Goal: Task Accomplishment & Management: Manage account settings

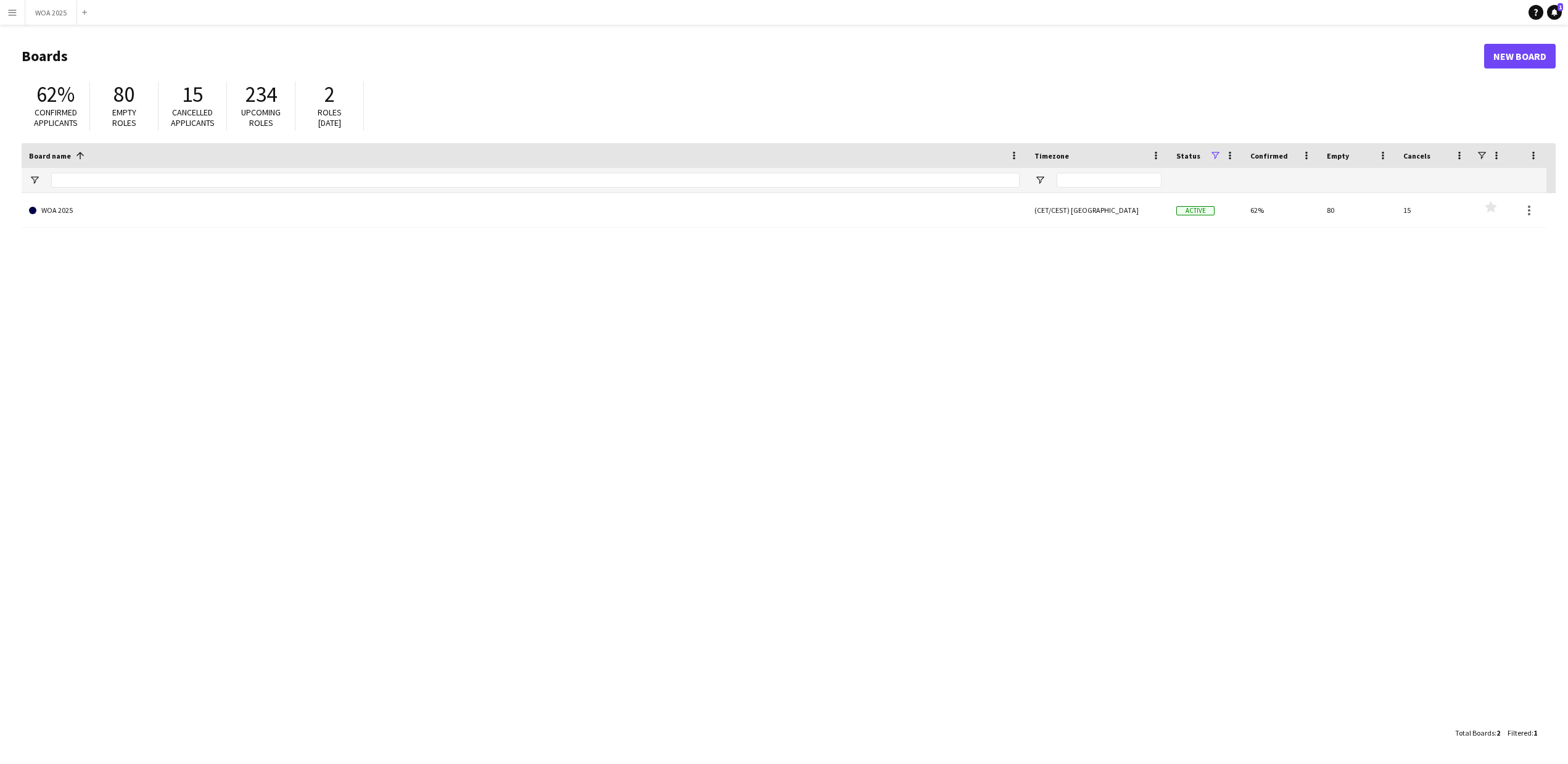
click at [12, 12] on app-icon "Menu" at bounding box center [12, 12] width 10 height 10
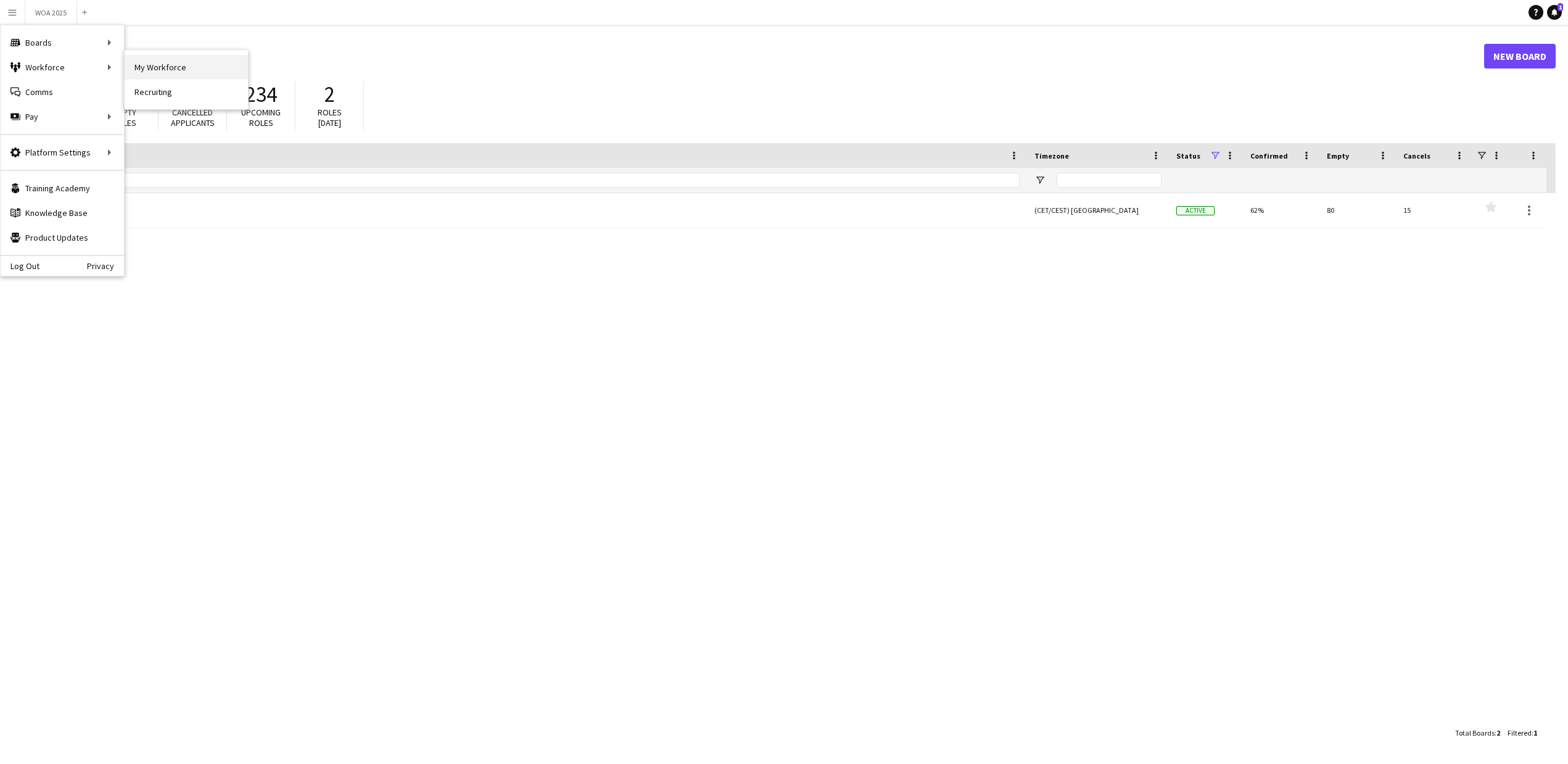
click at [169, 68] on link "My Workforce" at bounding box center [186, 67] width 123 height 25
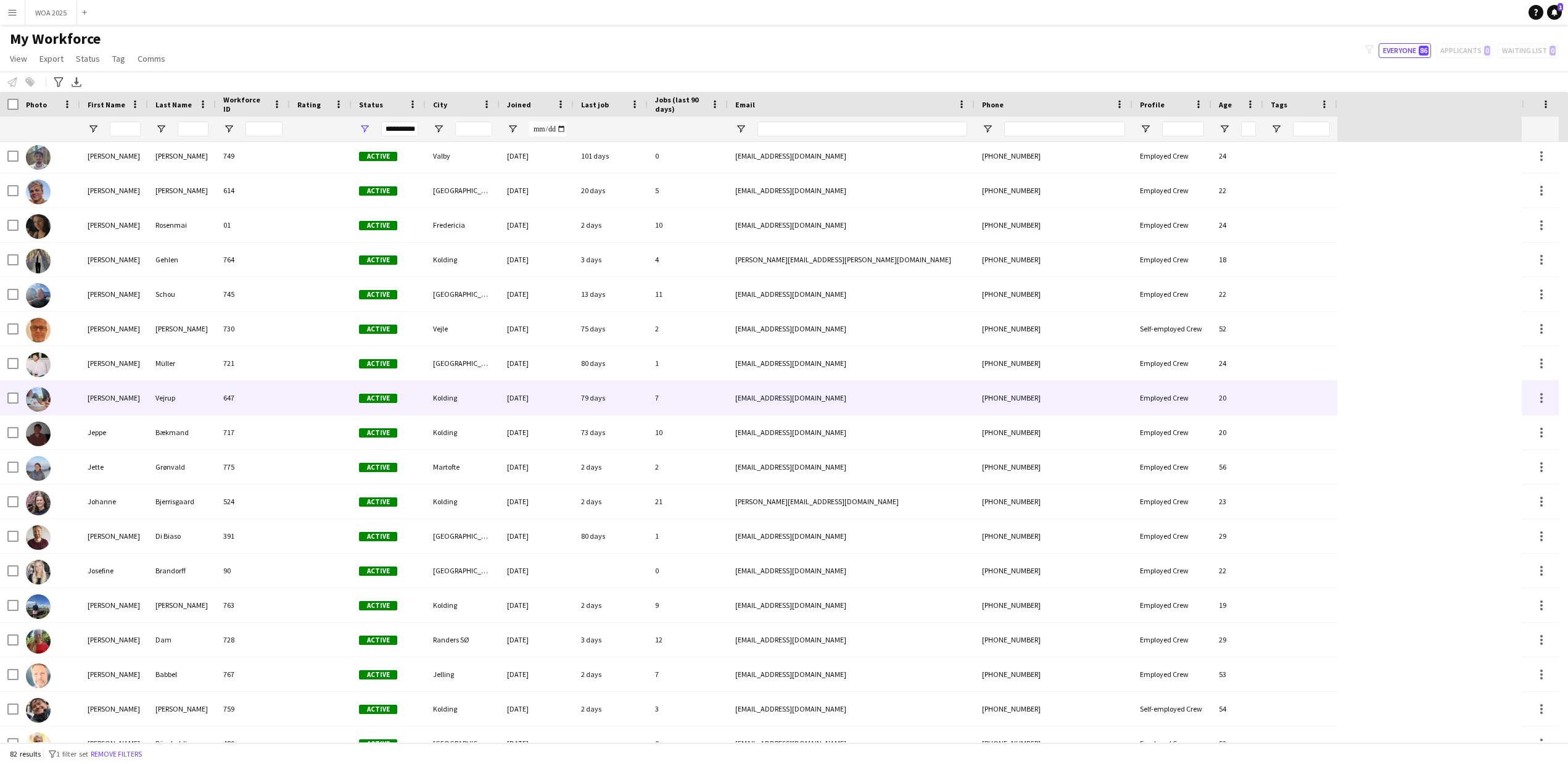
scroll to position [810, 0]
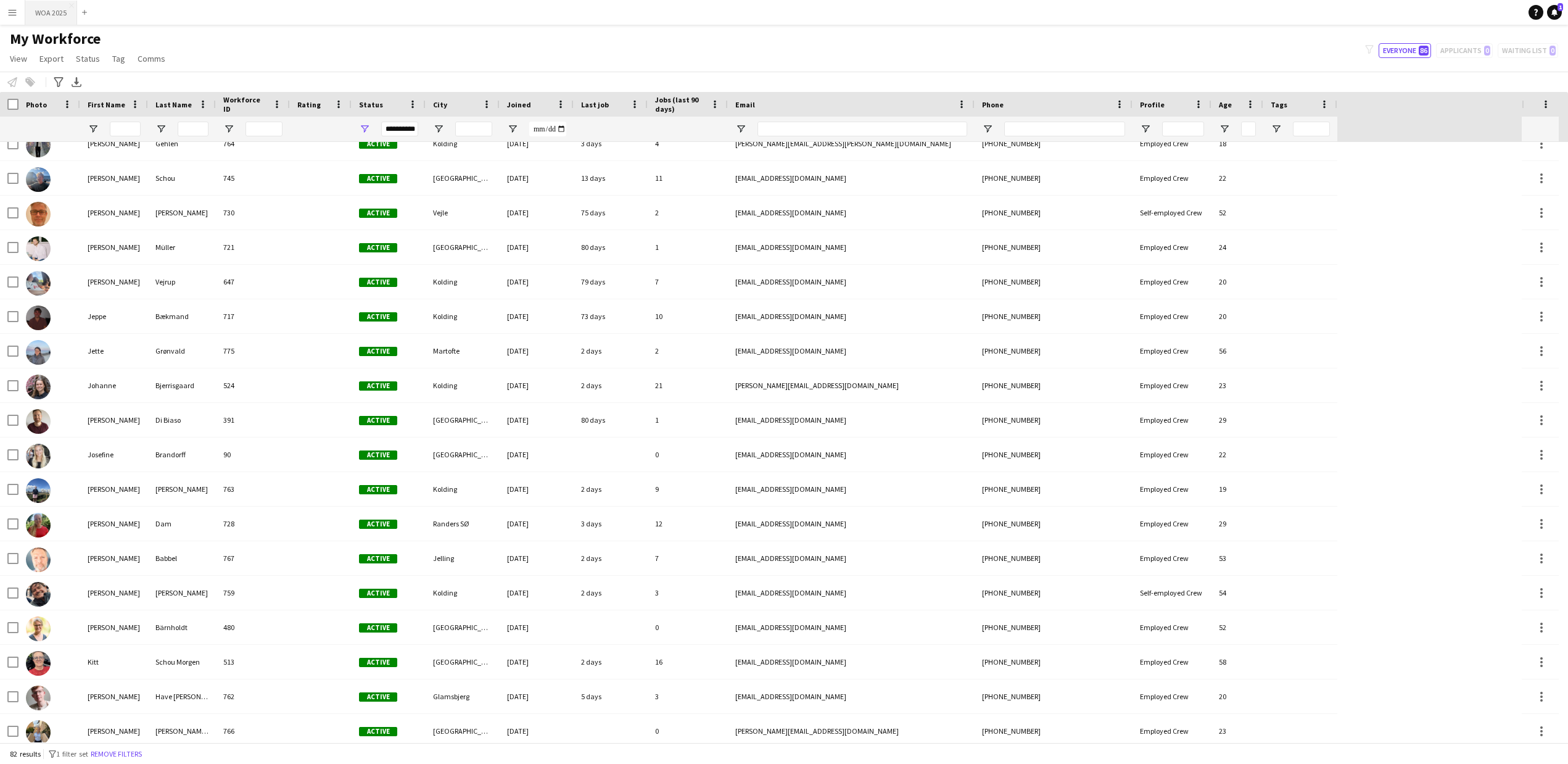
click at [53, 14] on button "WOA 2025 Close" at bounding box center [51, 12] width 52 height 24
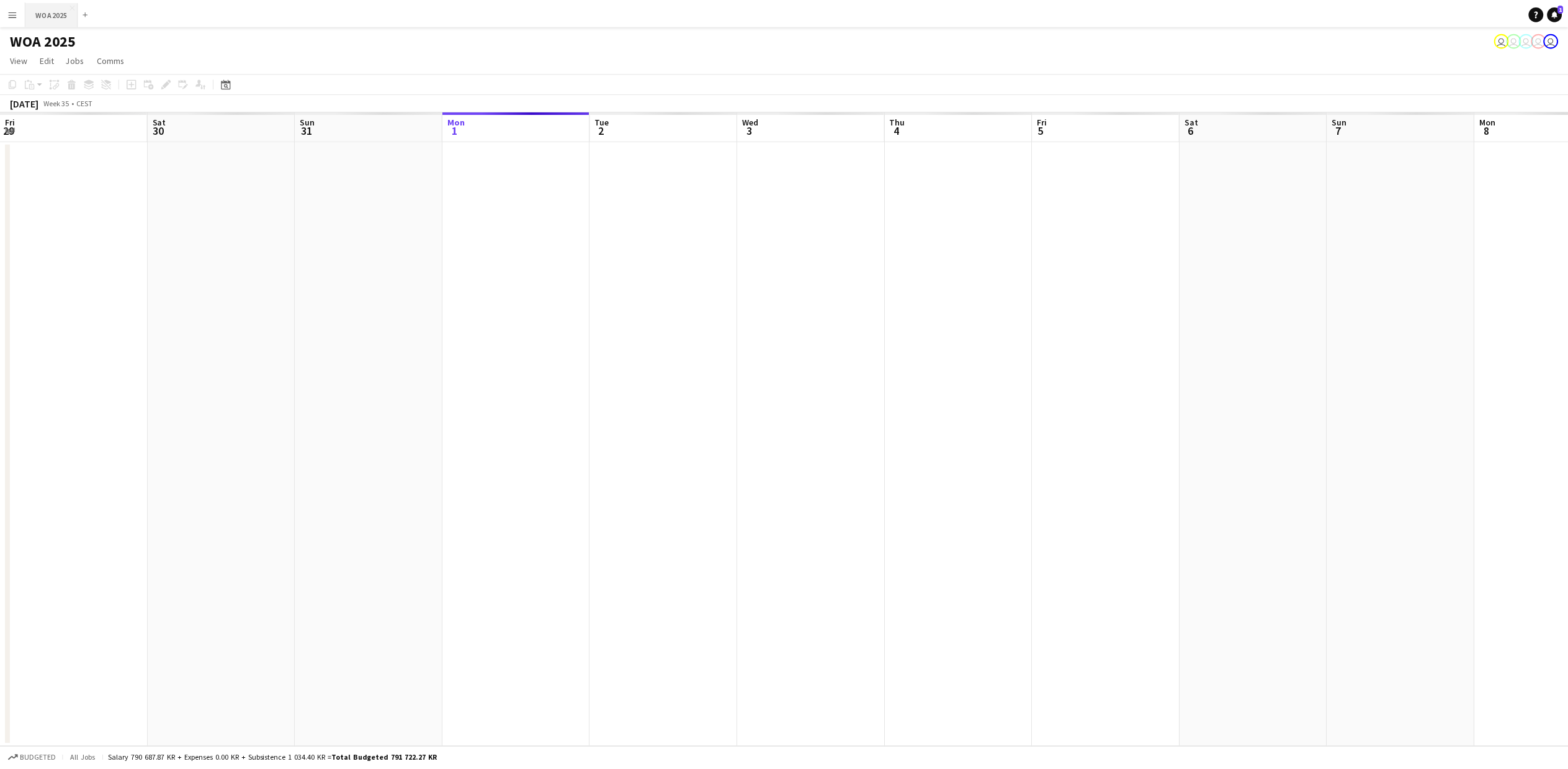
scroll to position [0, 297]
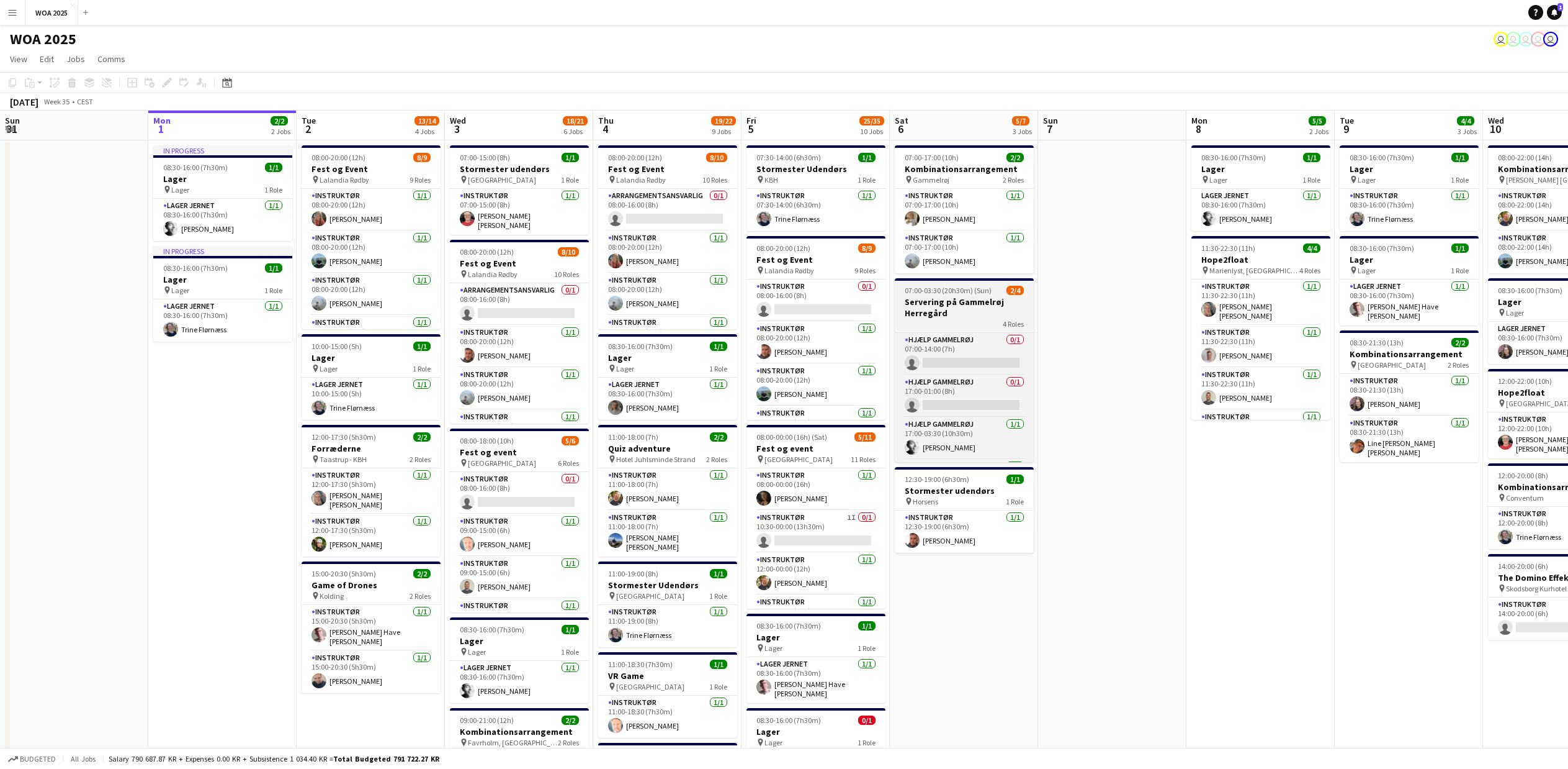
click at [979, 305] on h3 "Servering på Gammelrøj Herregård" at bounding box center [965, 307] width 139 height 22
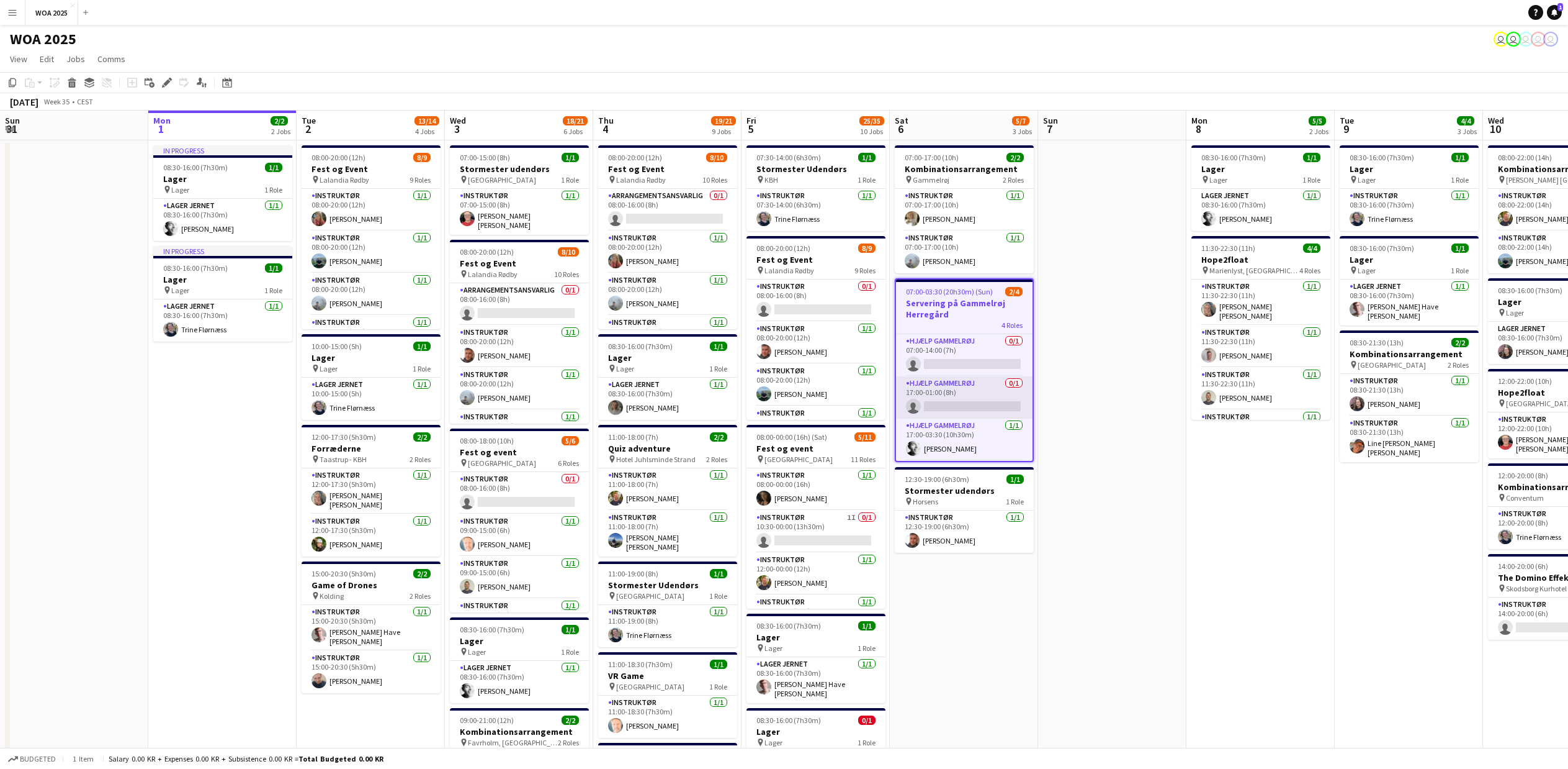
click at [956, 386] on app-card-role "Hjælp Gammelrøj 0/1 17:00-01:00 (8h) single-neutral-actions" at bounding box center [964, 398] width 136 height 43
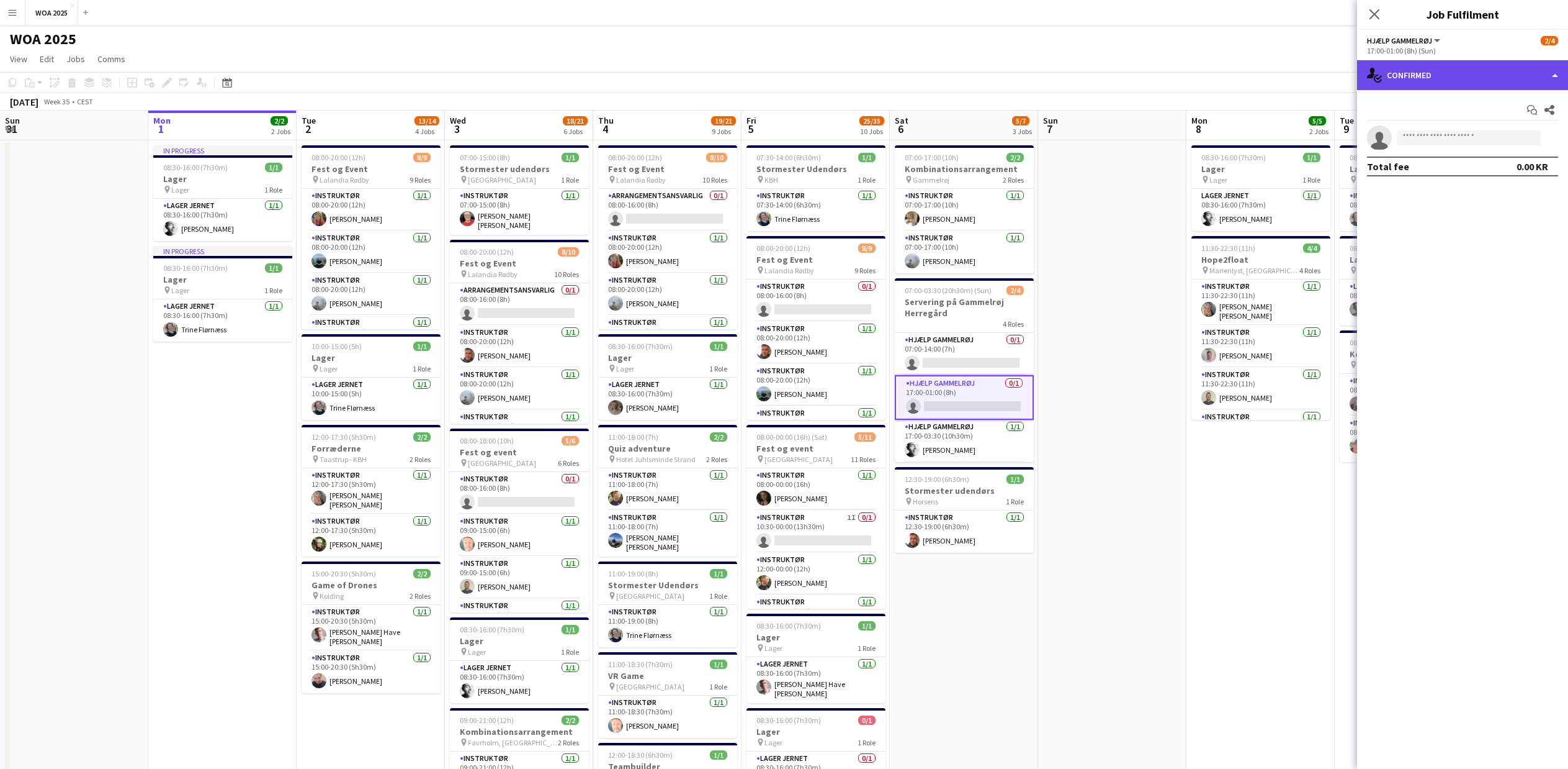
click at [1448, 70] on div "single-neutral-actions-check-2 Confirmed" at bounding box center [1463, 74] width 211 height 30
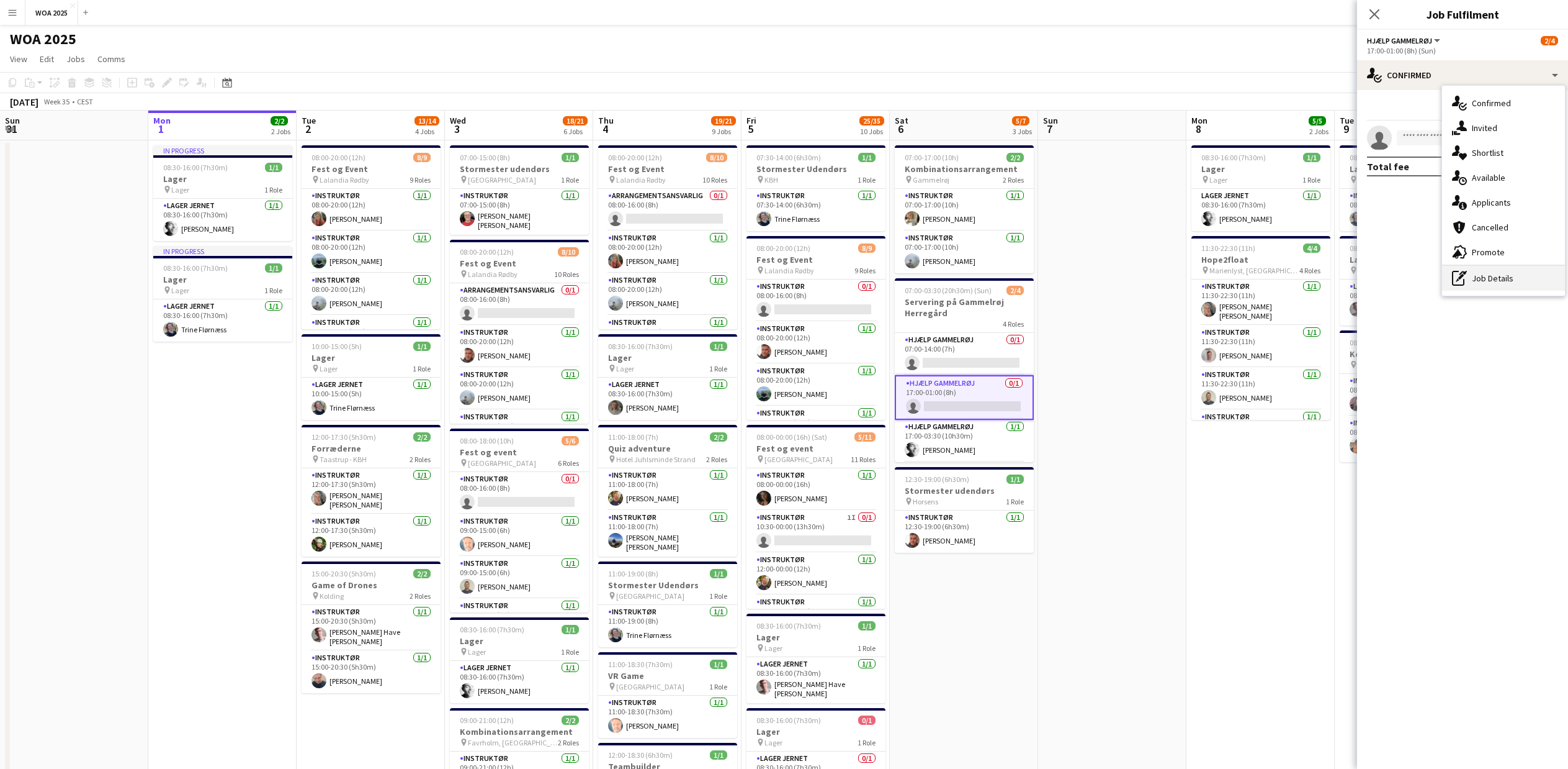
click at [1466, 283] on icon "pen-write" at bounding box center [1459, 278] width 15 height 15
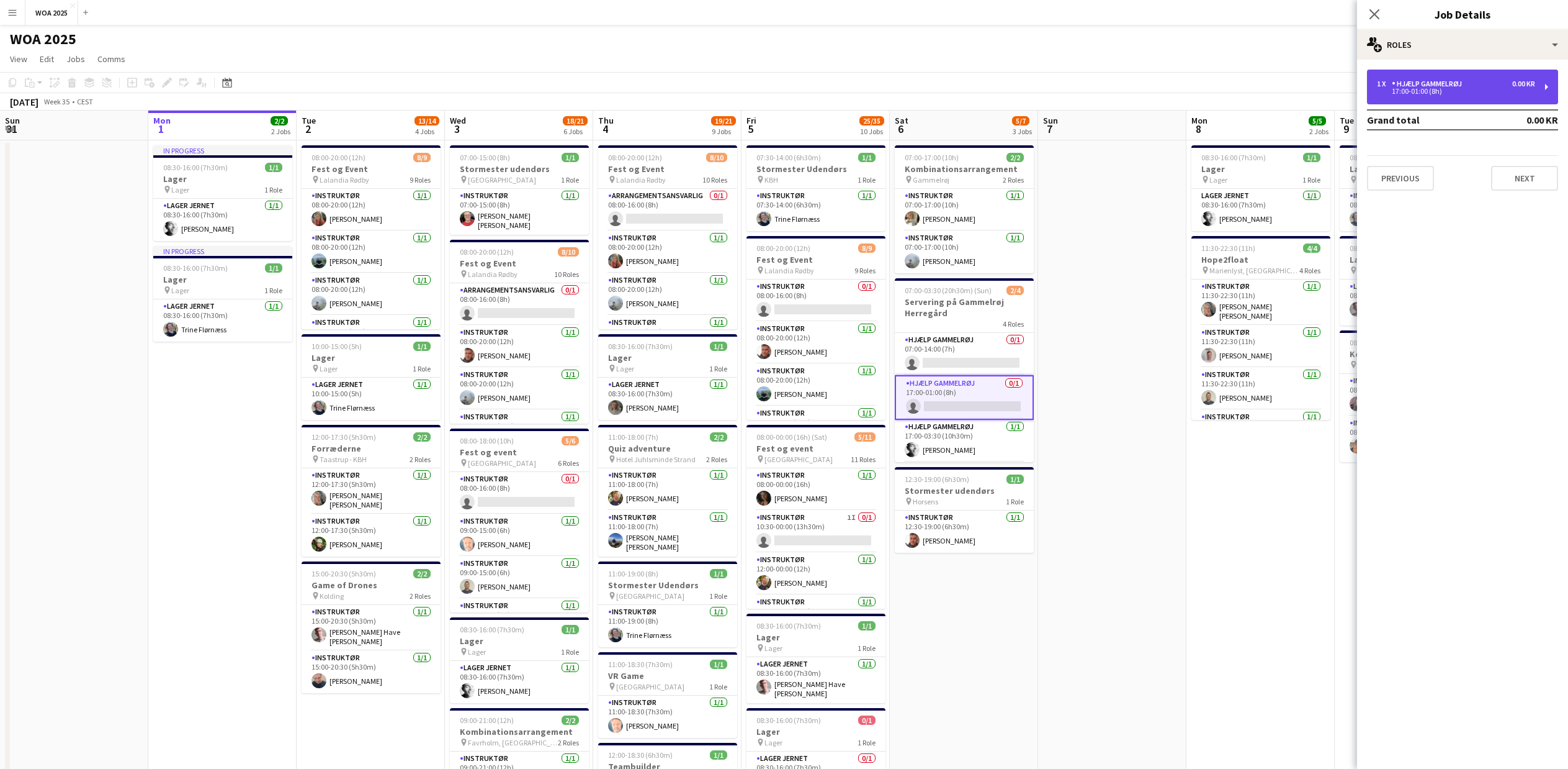
click at [1425, 86] on div "Hjælp Gammelrøj" at bounding box center [1430, 83] width 75 height 9
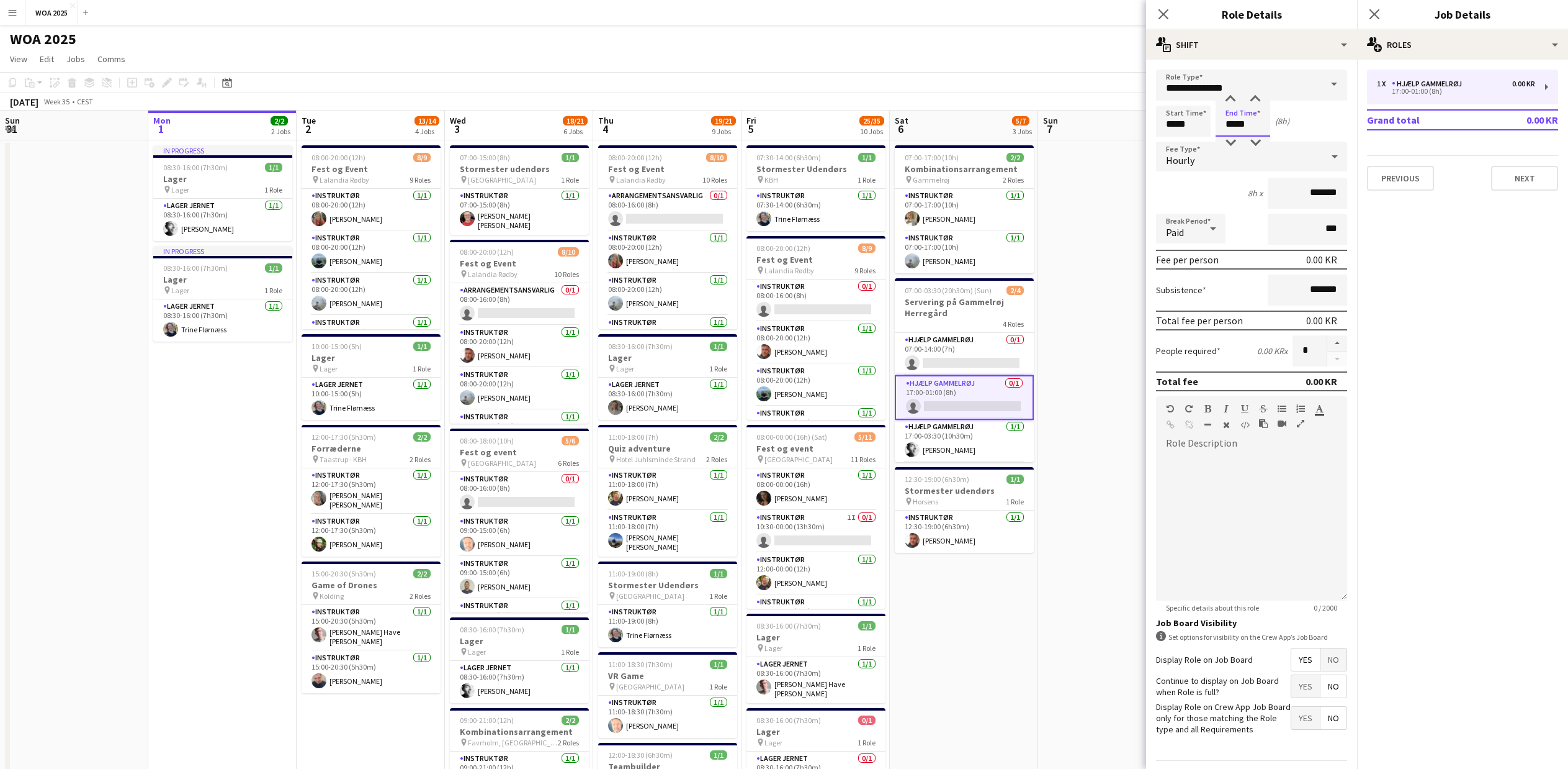
click at [1234, 128] on input "*****" at bounding box center [1243, 121] width 54 height 31
click at [1232, 102] on div at bounding box center [1231, 99] width 25 height 13
click at [1257, 97] on div at bounding box center [1256, 99] width 25 height 13
type input "*****"
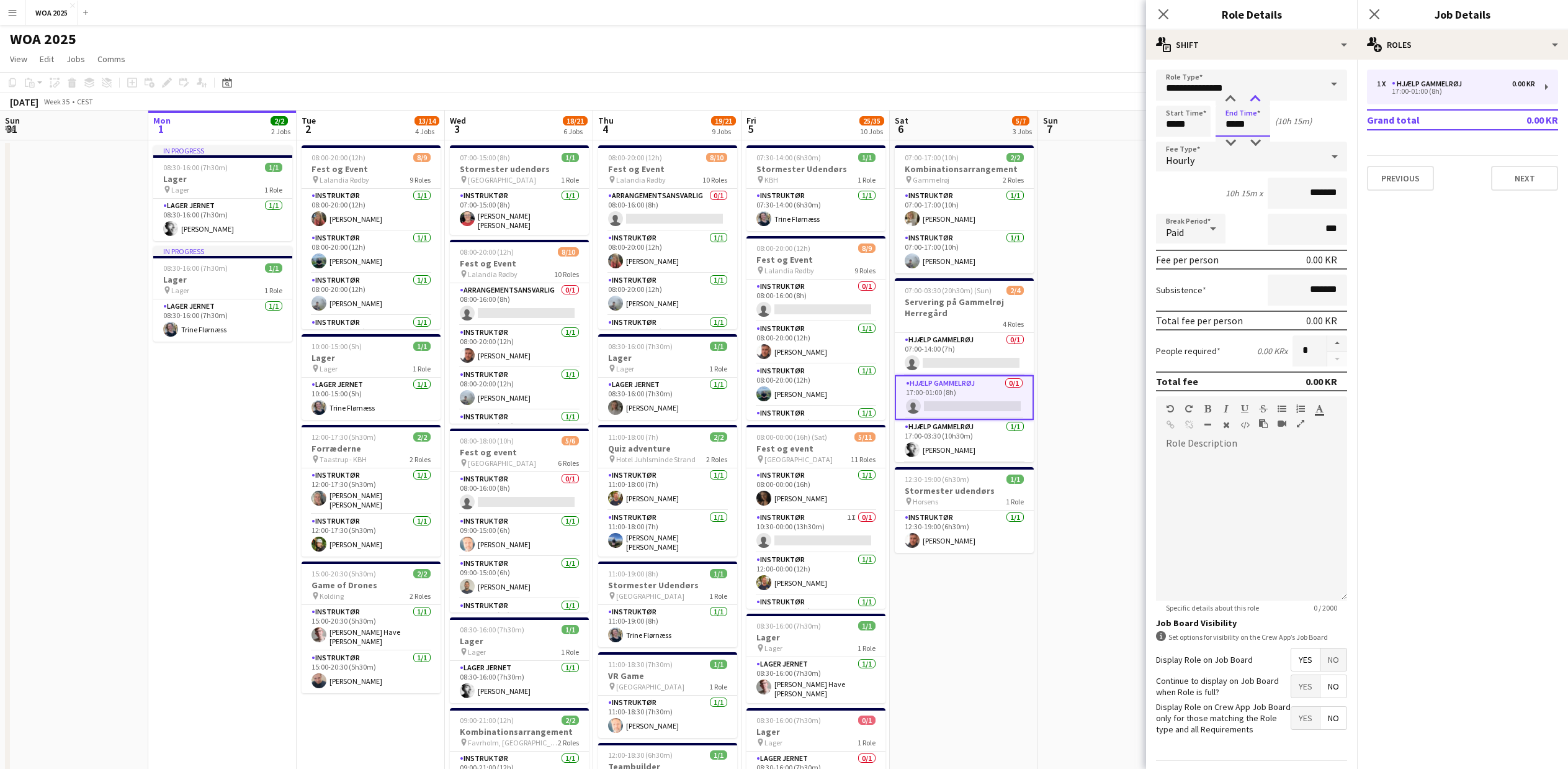
click at [1257, 97] on div at bounding box center [1256, 99] width 25 height 13
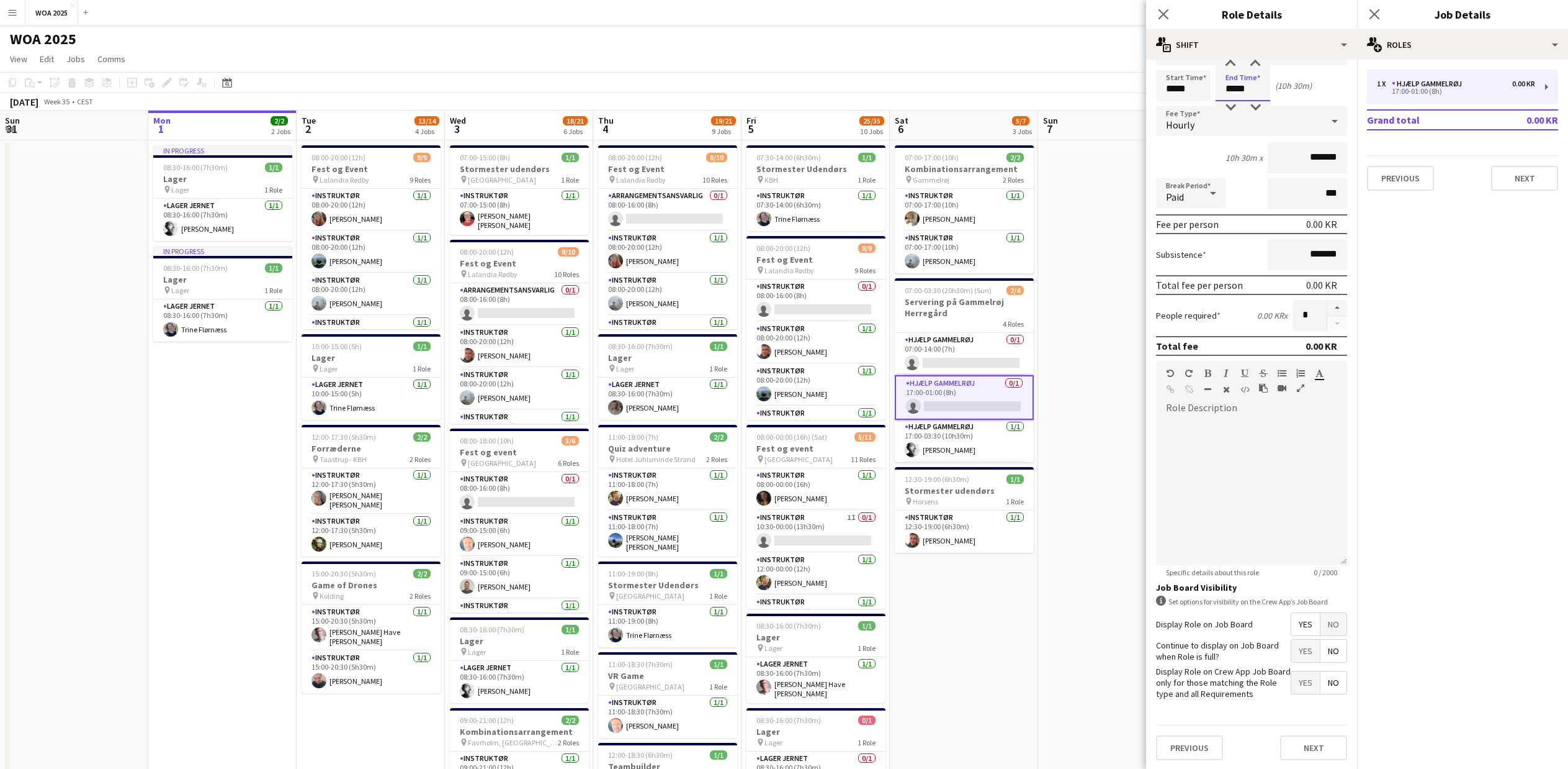
scroll to position [37, 0]
click at [1306, 754] on button "Next" at bounding box center [1313, 747] width 67 height 25
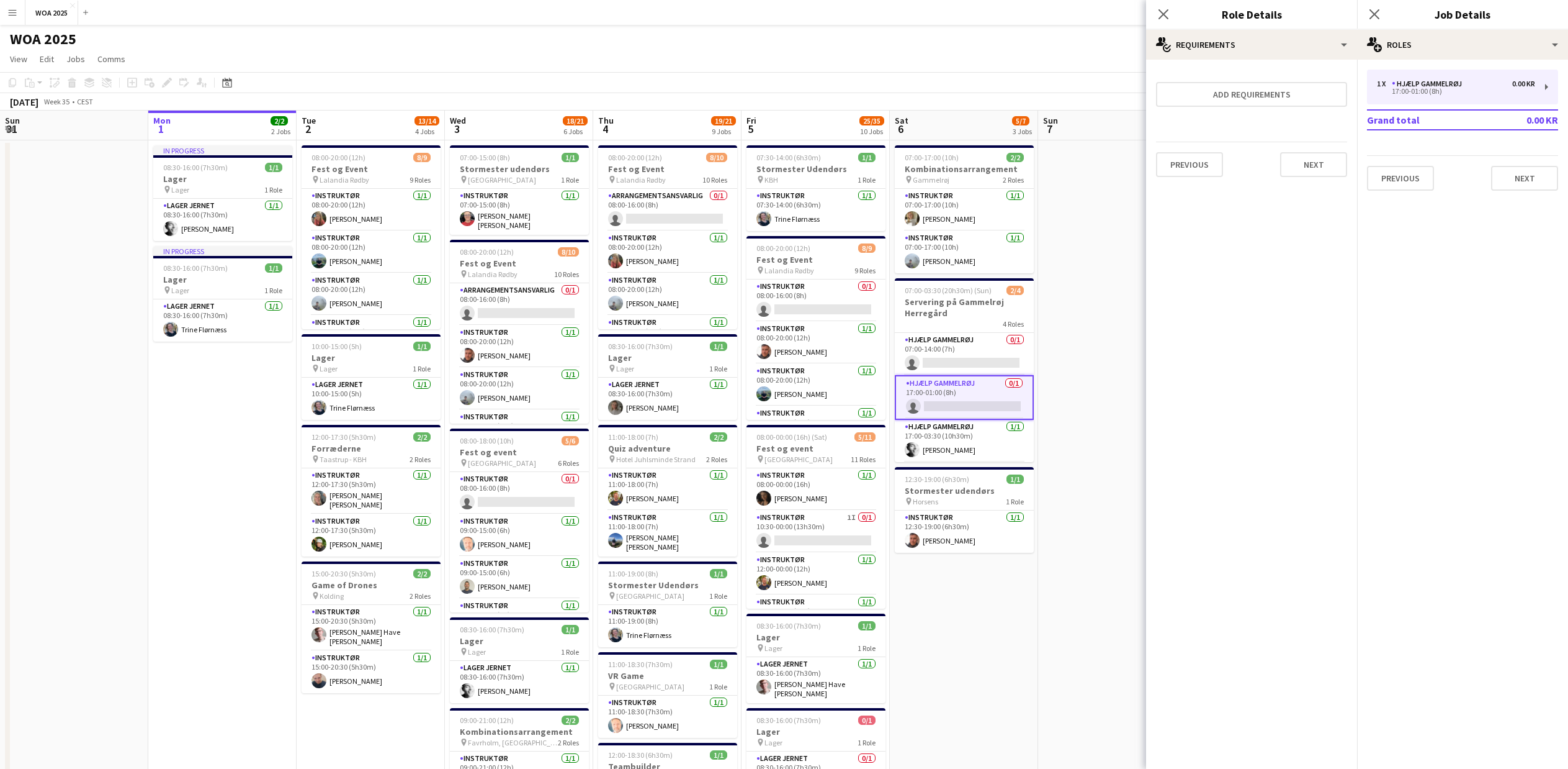
scroll to position [0, 0]
click at [1378, 19] on icon "Close pop-in" at bounding box center [1375, 14] width 12 height 12
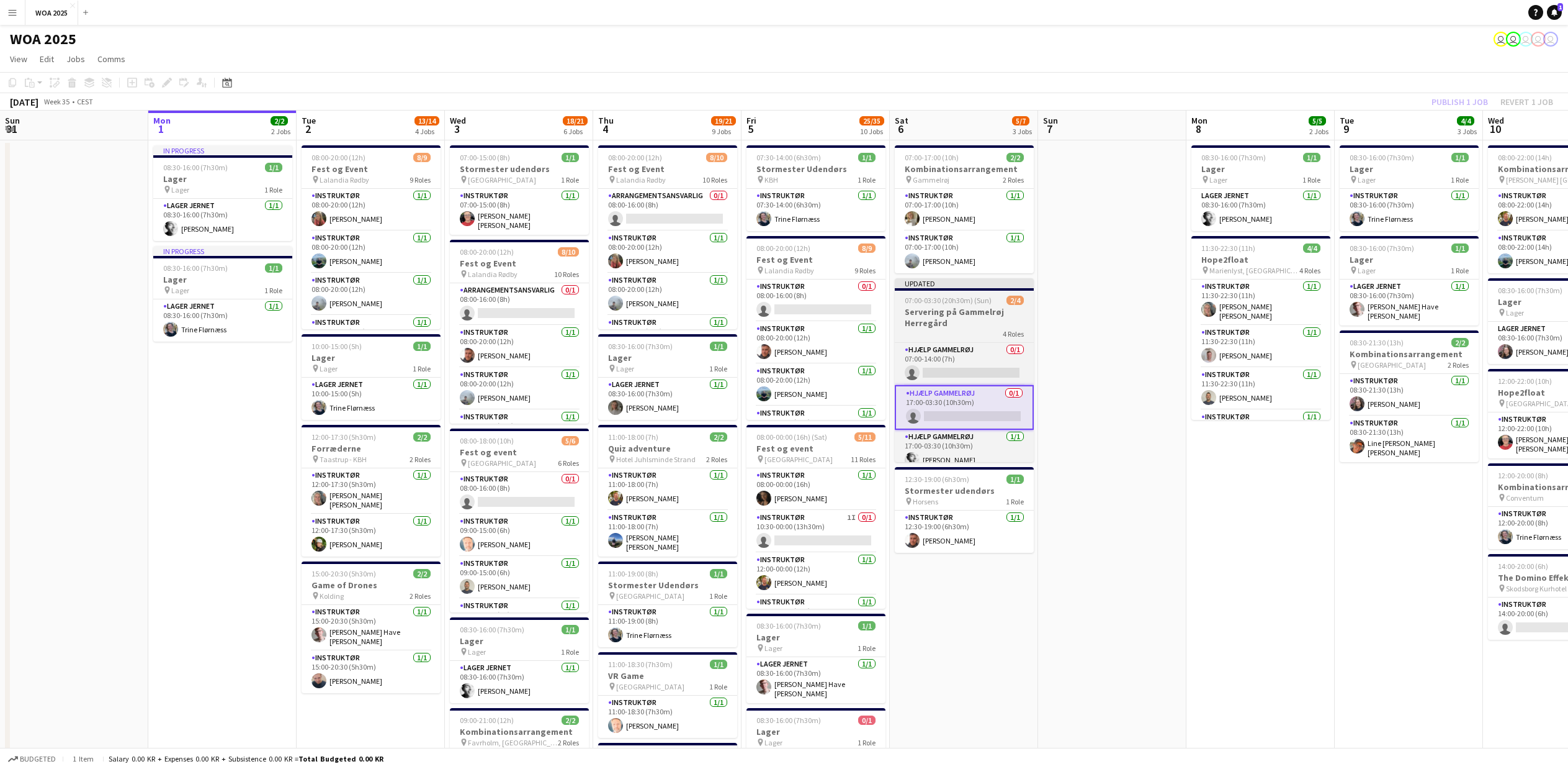
click at [945, 304] on span "07:00-03:30 (20h30m) (Sun)" at bounding box center [948, 301] width 87 height 10
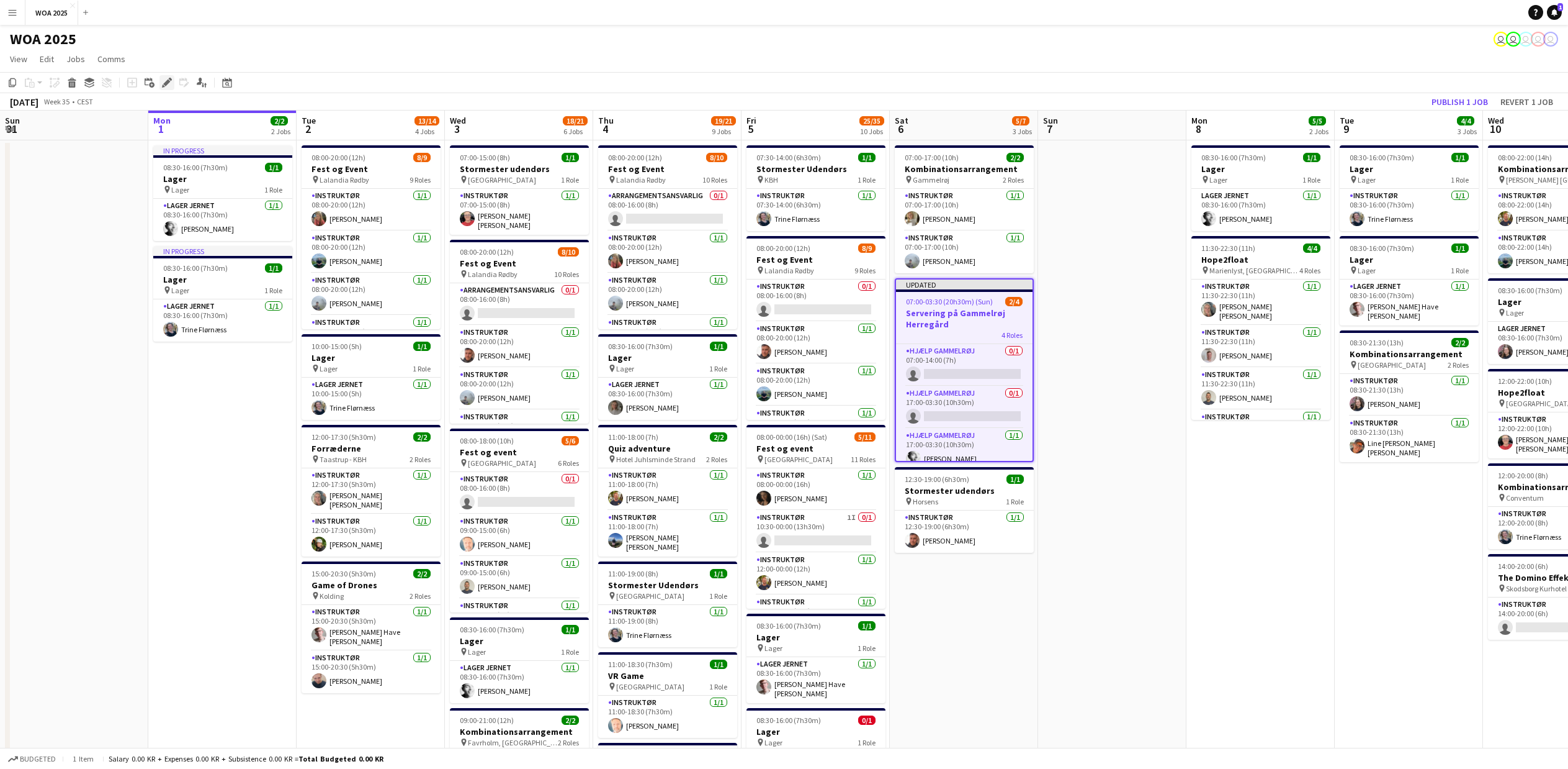
click at [171, 83] on icon "Edit" at bounding box center [167, 82] width 10 height 10
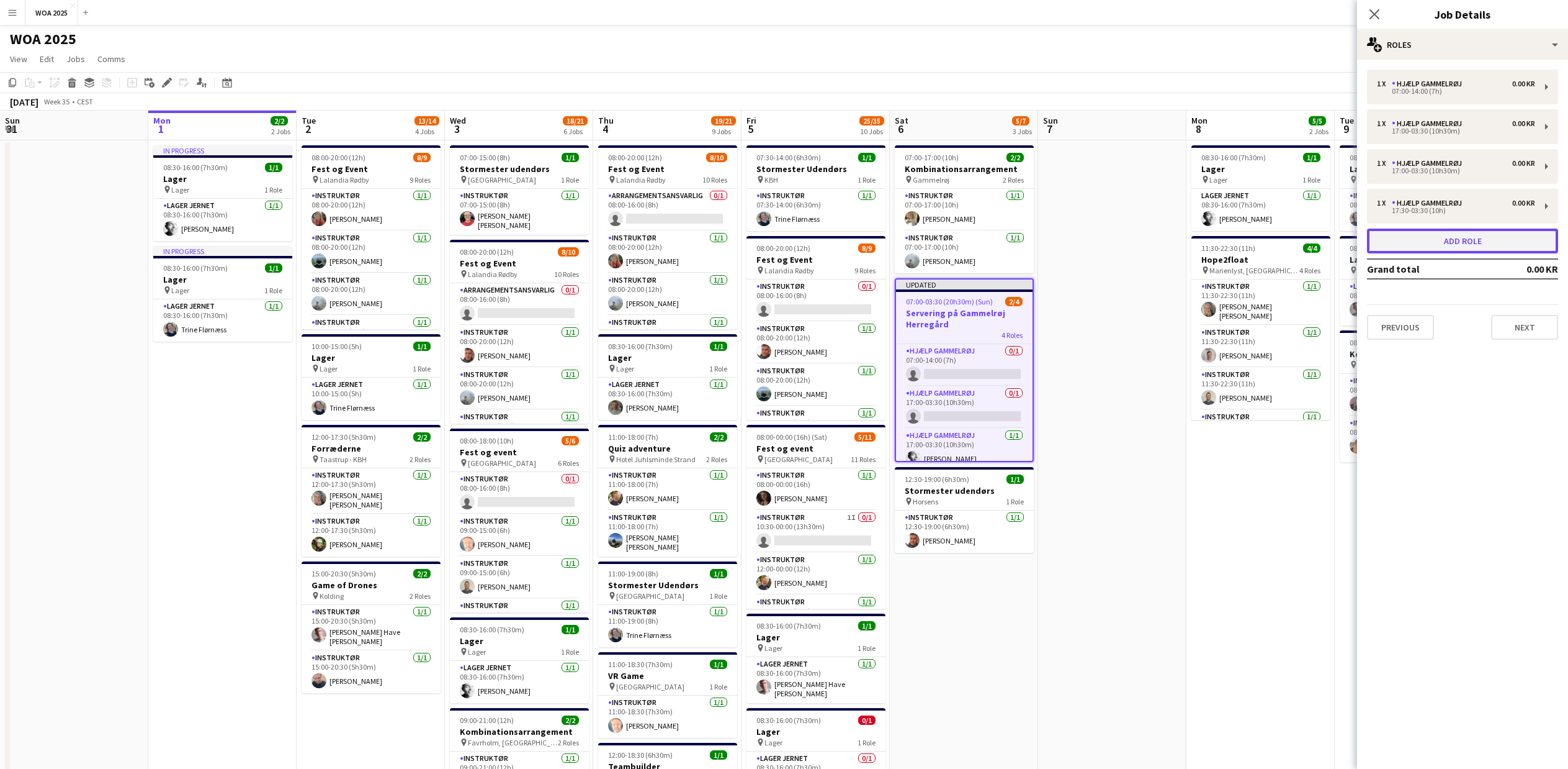
click at [1450, 239] on button "Add role" at bounding box center [1463, 241] width 191 height 25
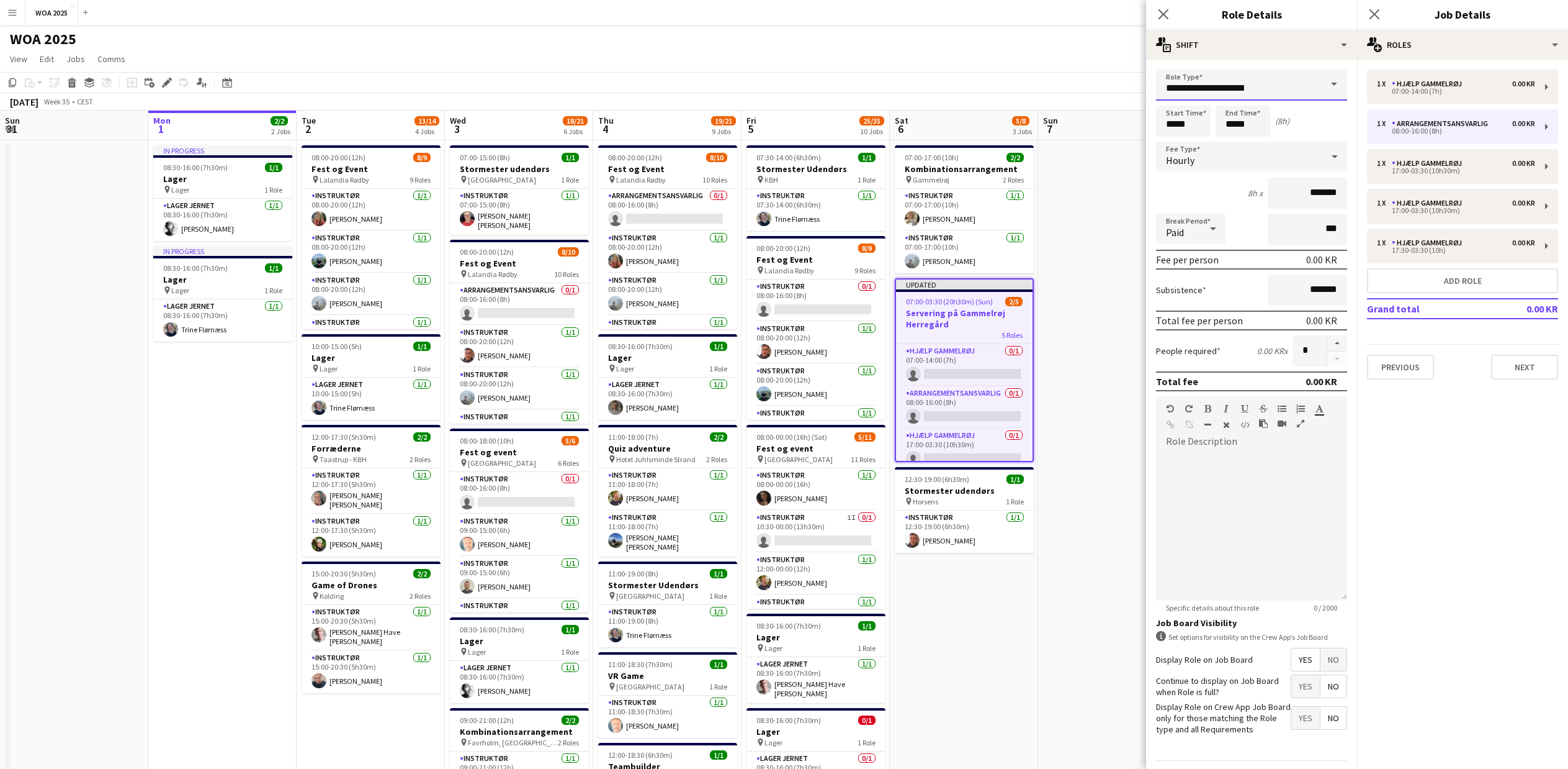
click at [1213, 86] on input "**********" at bounding box center [1252, 85] width 191 height 31
click at [1212, 209] on span "Hjælp Gammelrøj" at bounding box center [1247, 210] width 162 height 12
type input "**********"
click at [1186, 120] on input "*****" at bounding box center [1183, 121] width 54 height 31
click at [1171, 100] on div at bounding box center [1172, 99] width 25 height 13
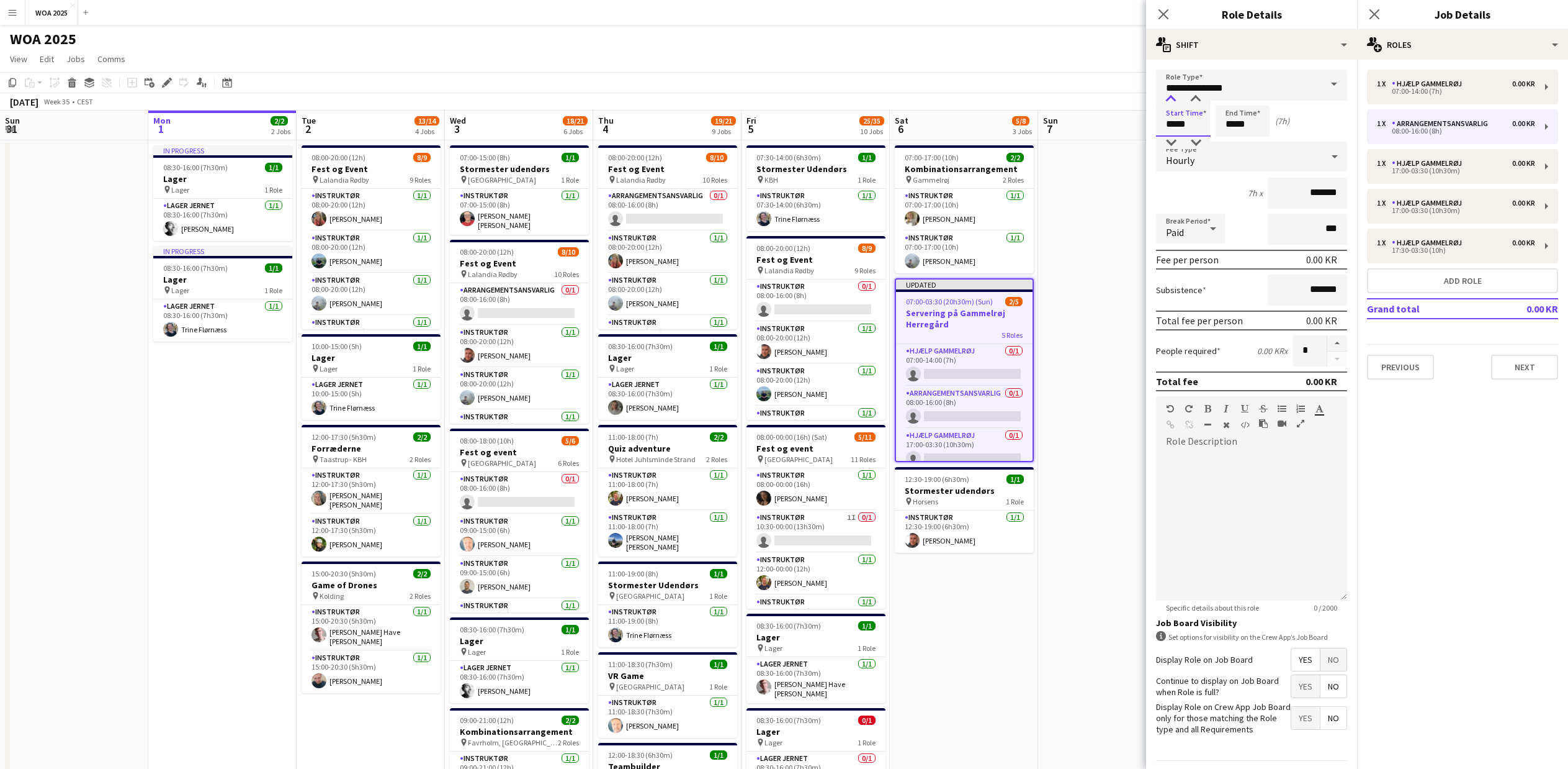
click at [1171, 100] on div at bounding box center [1172, 99] width 25 height 13
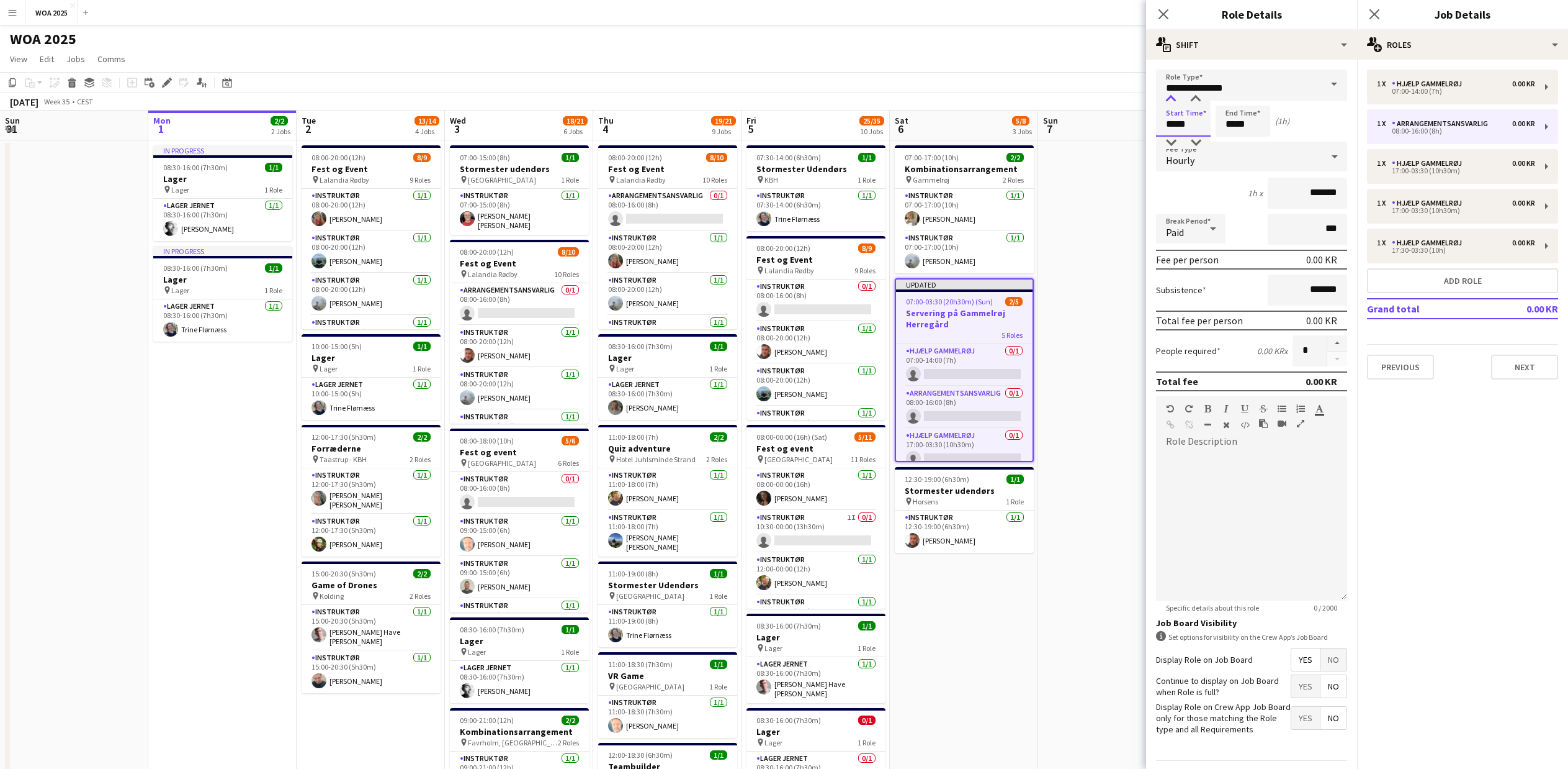
click at [1171, 100] on div at bounding box center [1172, 99] width 25 height 13
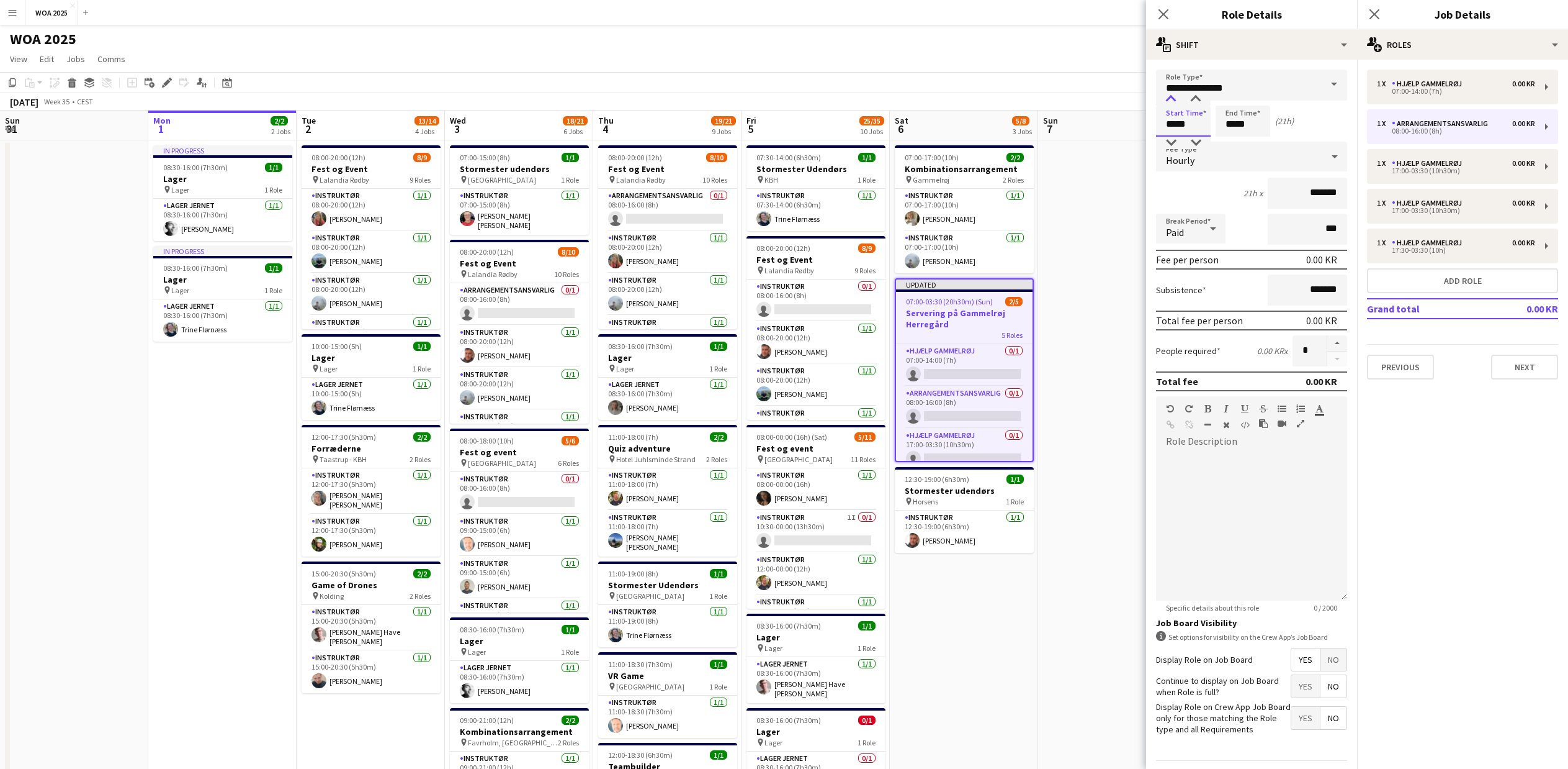
click at [1171, 100] on div at bounding box center [1172, 99] width 25 height 13
type input "*****"
click at [1168, 137] on div at bounding box center [1172, 142] width 25 height 13
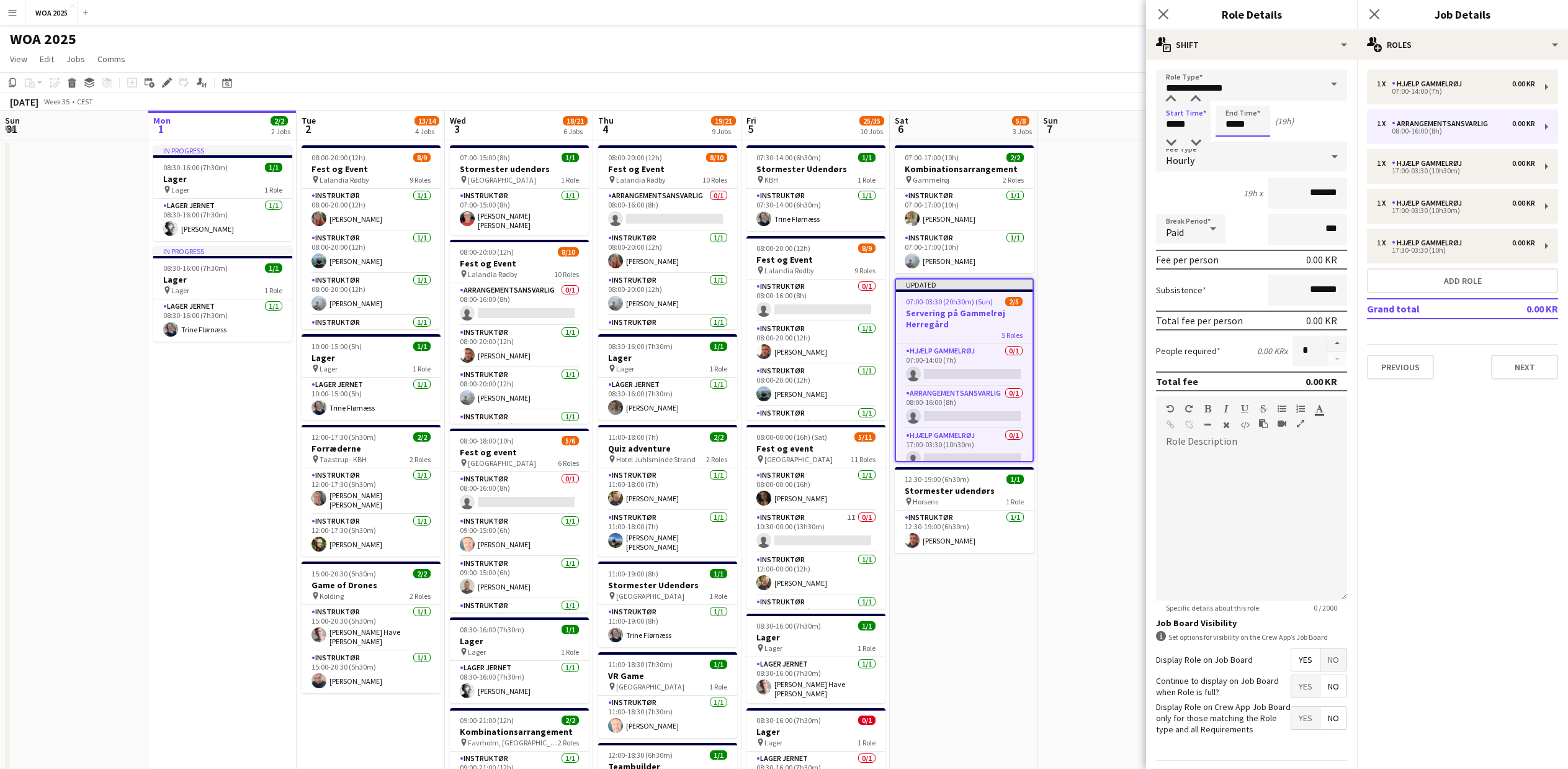
click at [1220, 123] on input "*****" at bounding box center [1243, 121] width 54 height 31
click at [1232, 98] on div at bounding box center [1231, 99] width 25 height 13
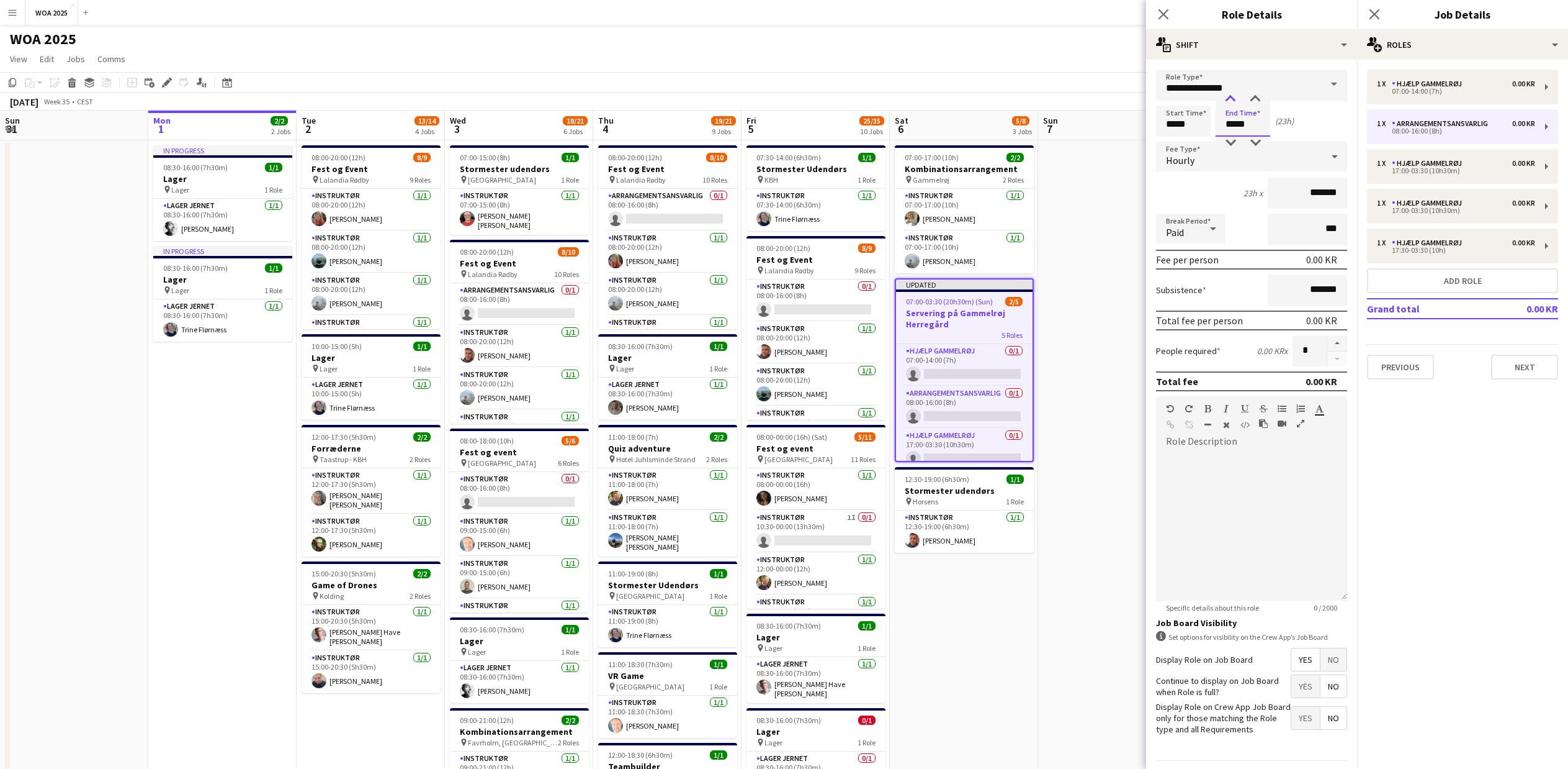
click at [1232, 98] on div at bounding box center [1231, 99] width 25 height 13
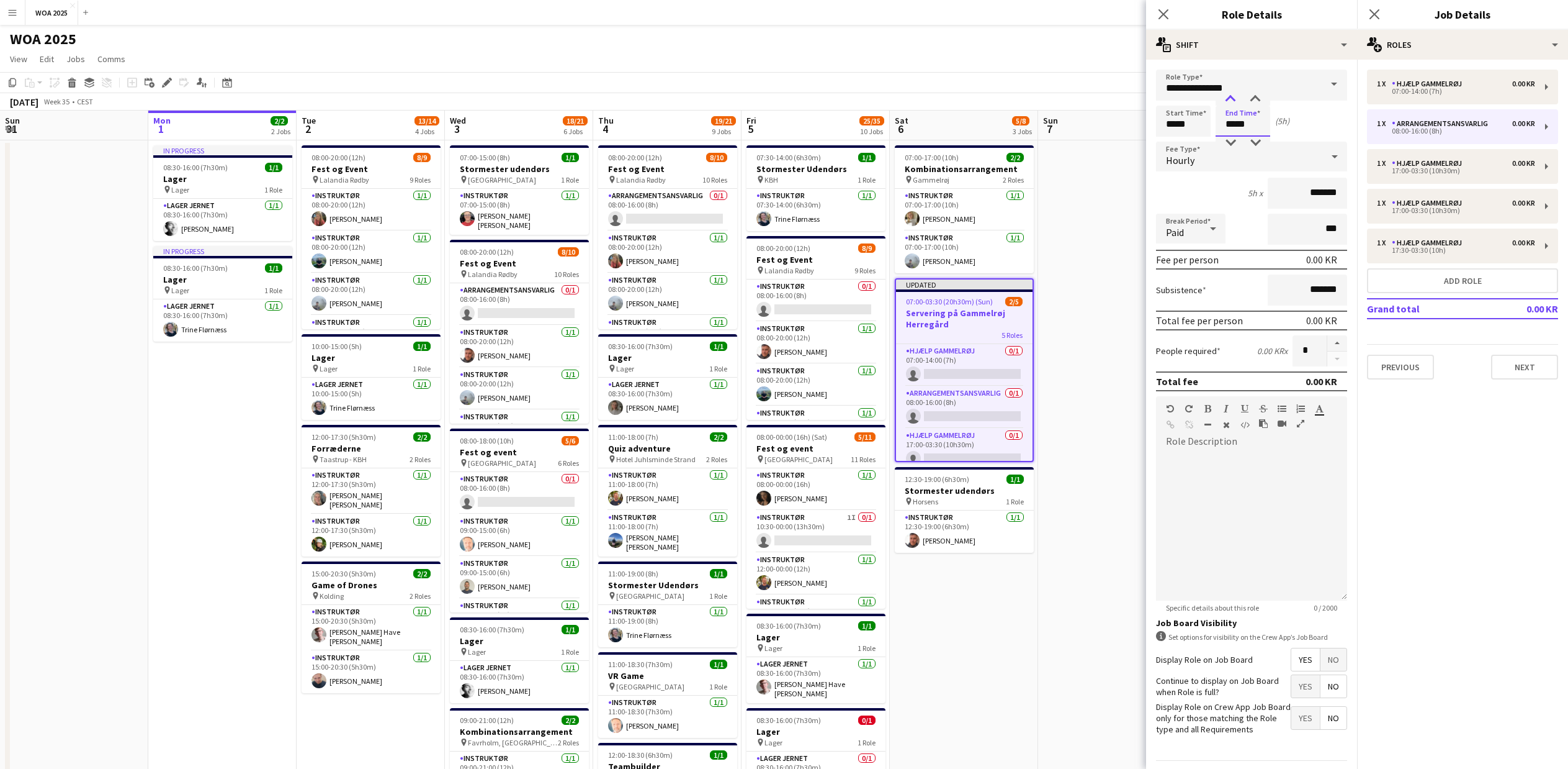
click at [1232, 98] on div at bounding box center [1231, 99] width 25 height 13
click at [1230, 147] on div at bounding box center [1231, 142] width 25 height 13
click at [1255, 147] on div at bounding box center [1256, 142] width 25 height 13
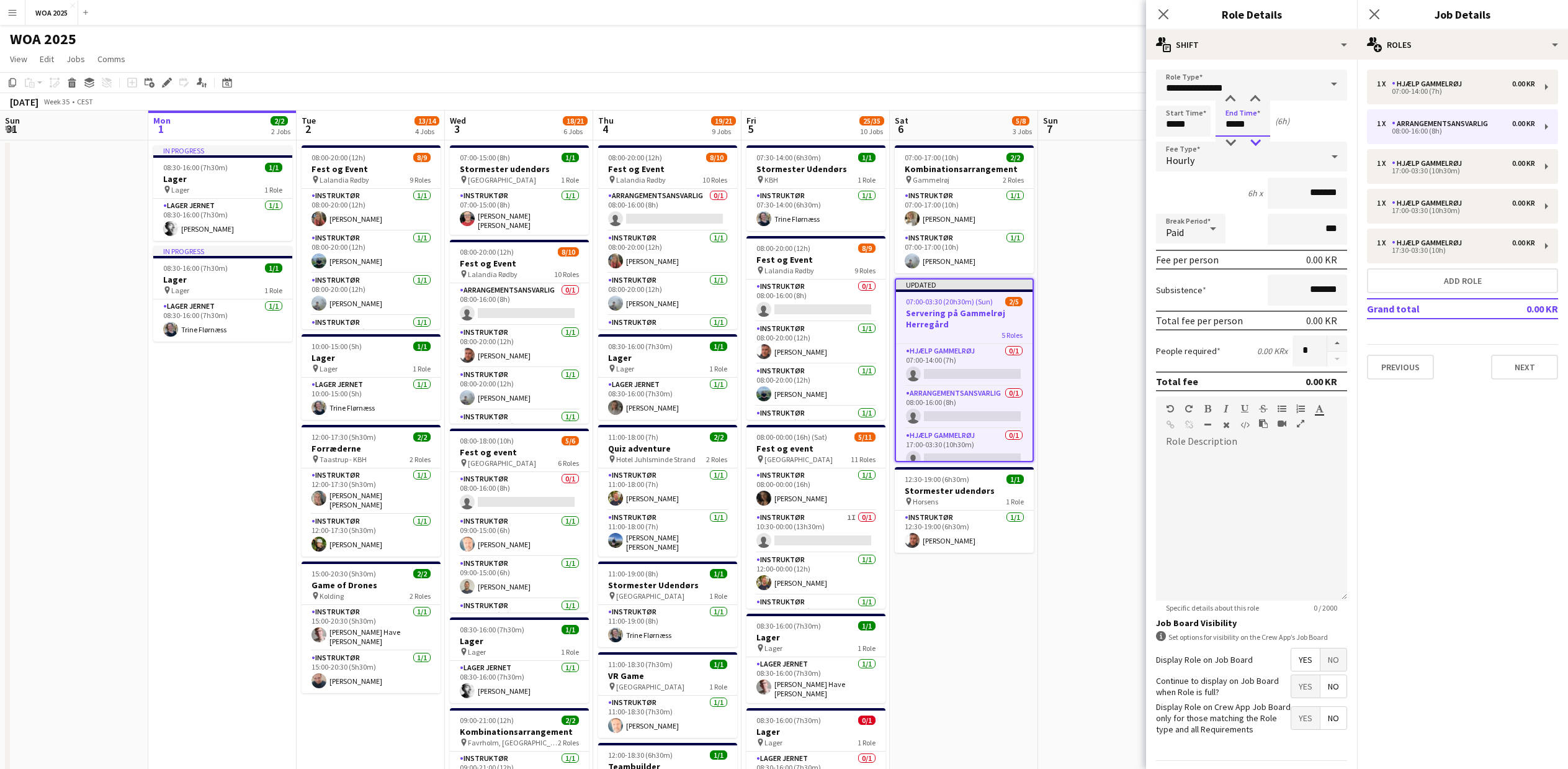
type input "*****"
click at [1255, 147] on div at bounding box center [1256, 142] width 25 height 13
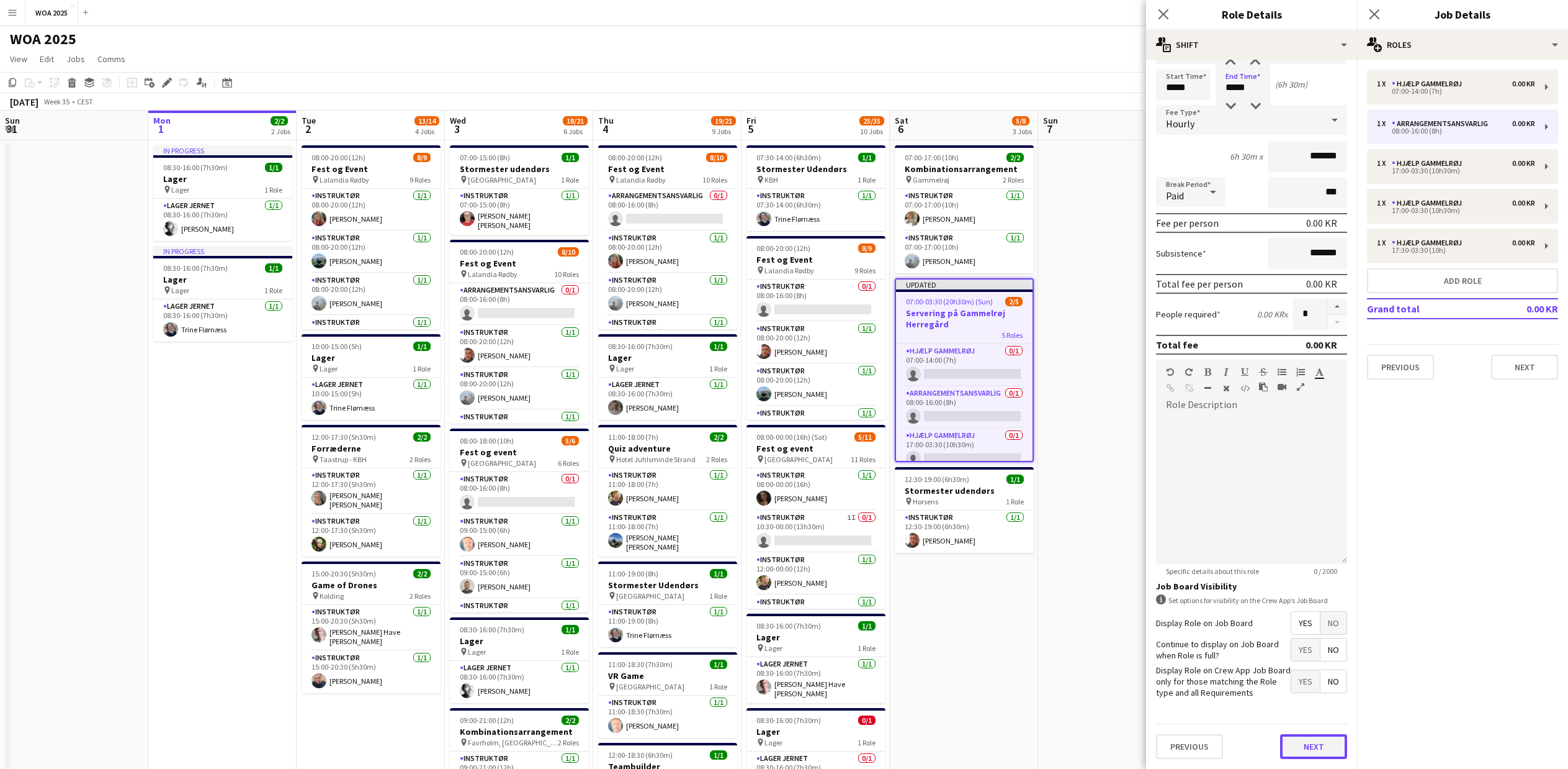
click at [1310, 742] on button "Next" at bounding box center [1313, 747] width 67 height 25
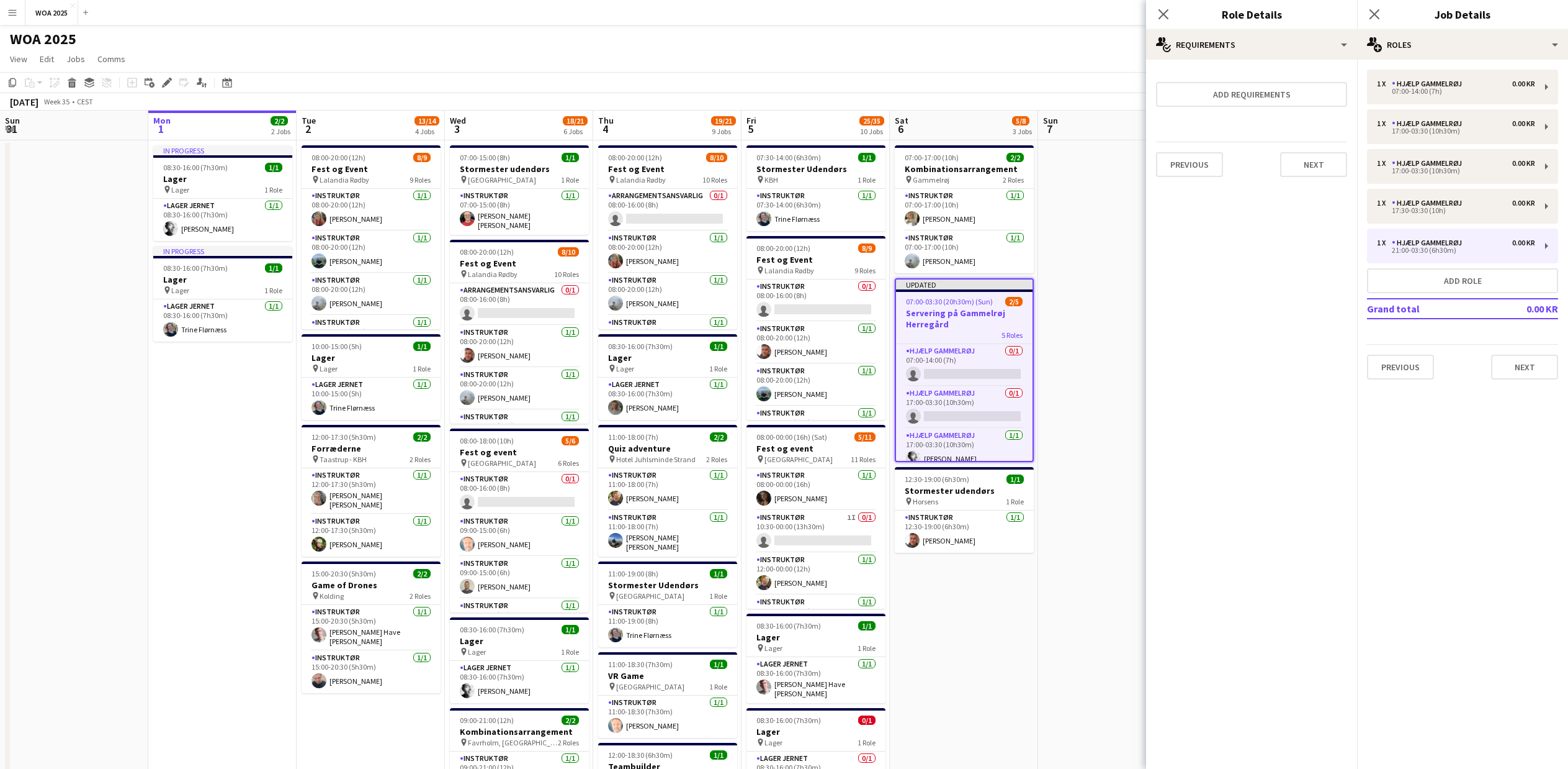
scroll to position [0, 0]
click at [1403, 242] on div "Hjælp Gammelrøj" at bounding box center [1430, 243] width 75 height 9
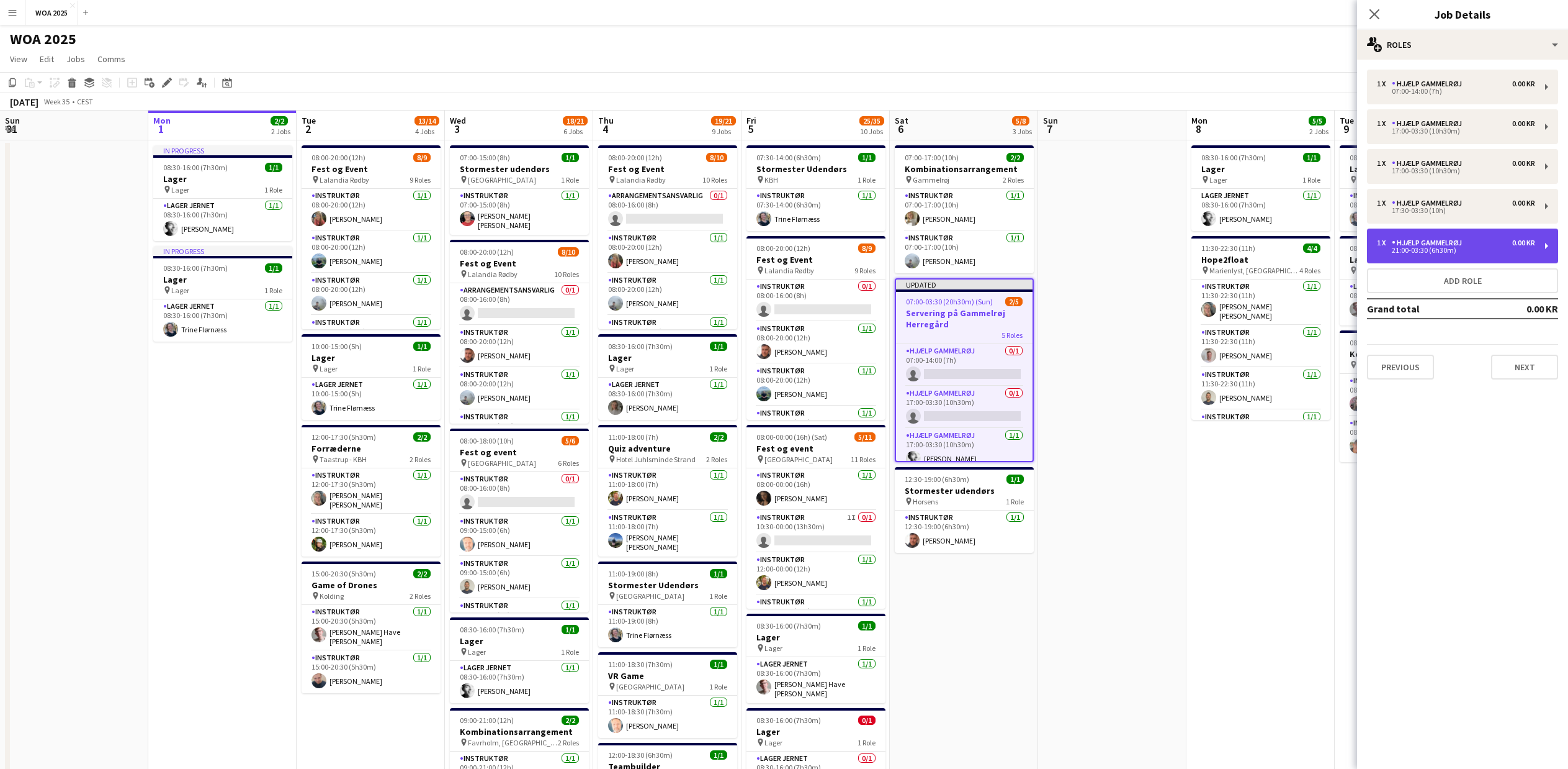
click at [1387, 248] on div "21:00-03:30 (6h30m)" at bounding box center [1457, 251] width 159 height 6
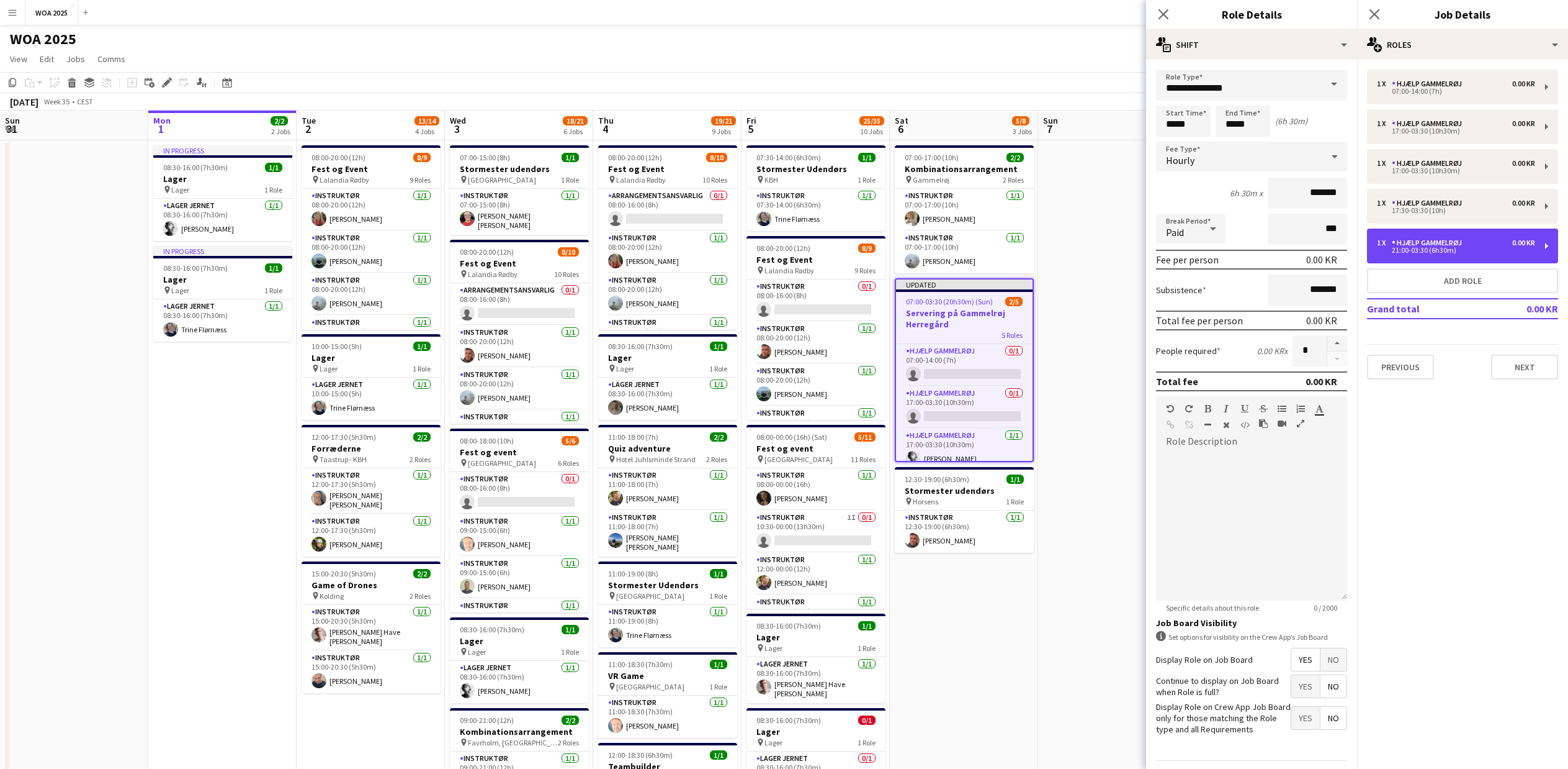
scroll to position [37, 0]
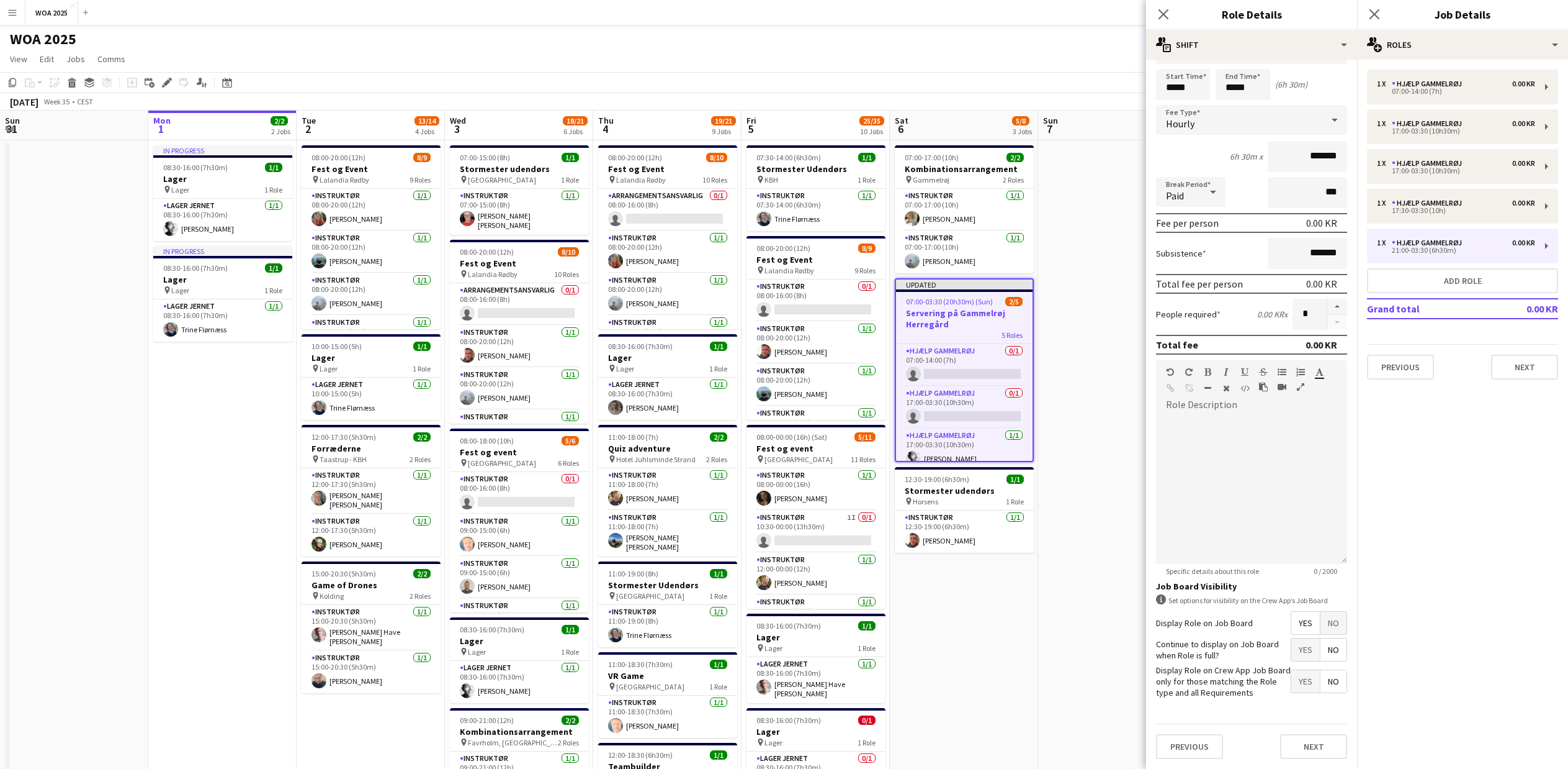
click at [1299, 625] on span "Yes" at bounding box center [1306, 622] width 29 height 22
click at [1378, 11] on icon at bounding box center [1375, 14] width 12 height 12
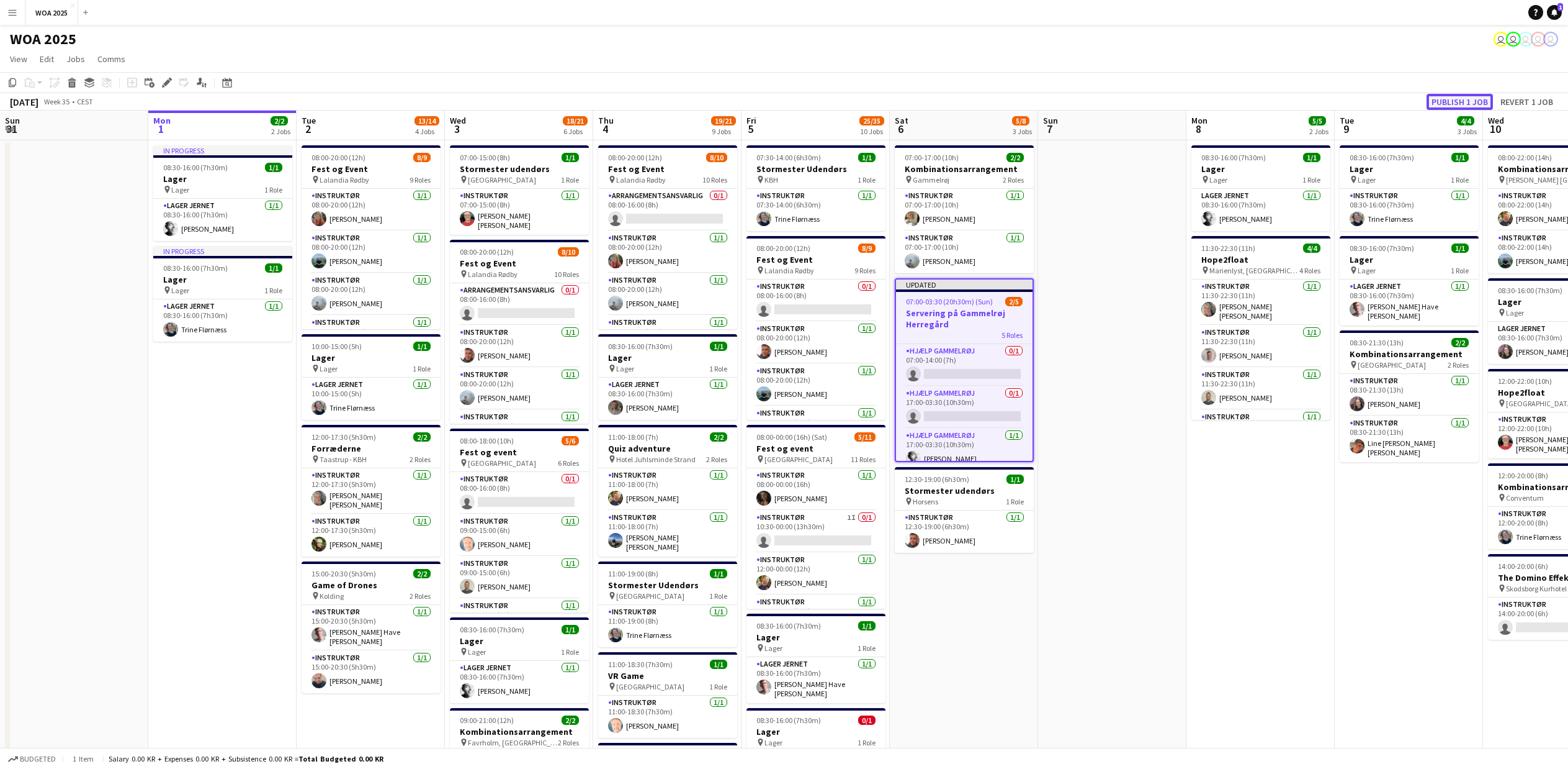
click at [1448, 100] on button "Publish 1 job" at bounding box center [1460, 102] width 67 height 16
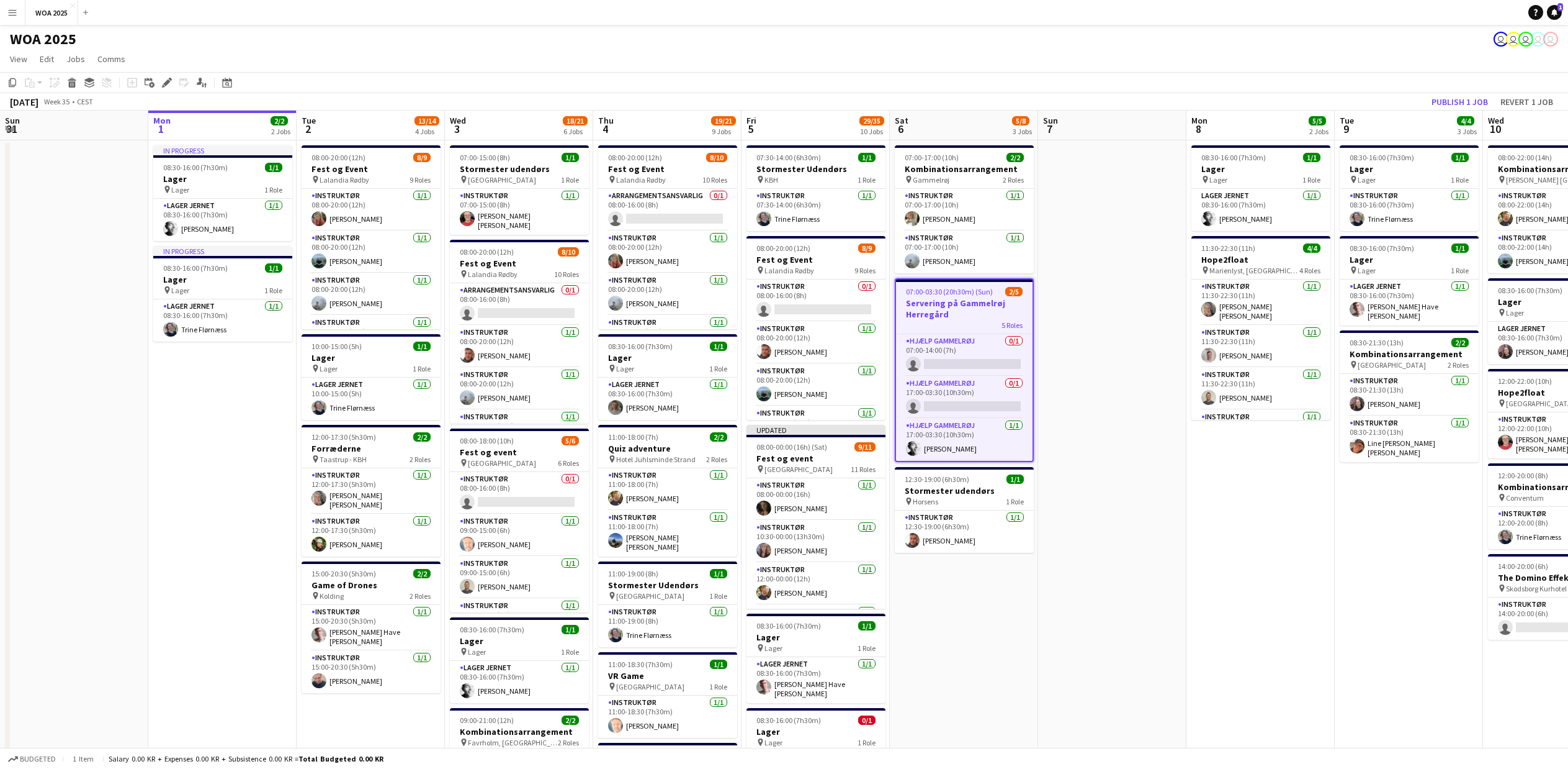
click at [973, 308] on h3 "Servering på Gammelrøj Herregård" at bounding box center [964, 309] width 136 height 22
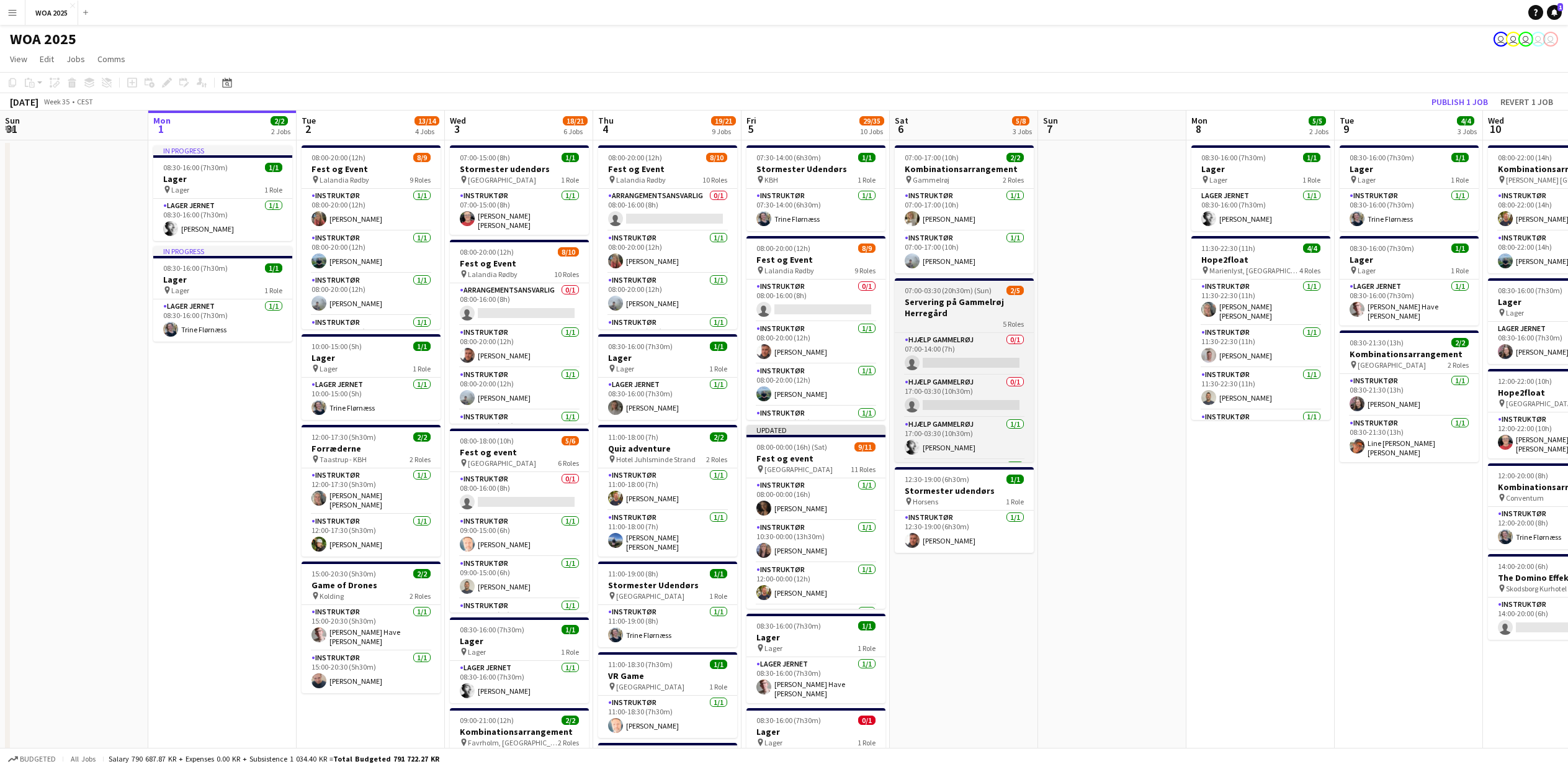
click at [953, 297] on h3 "Servering på Gammelrøj Herregård" at bounding box center [965, 307] width 139 height 22
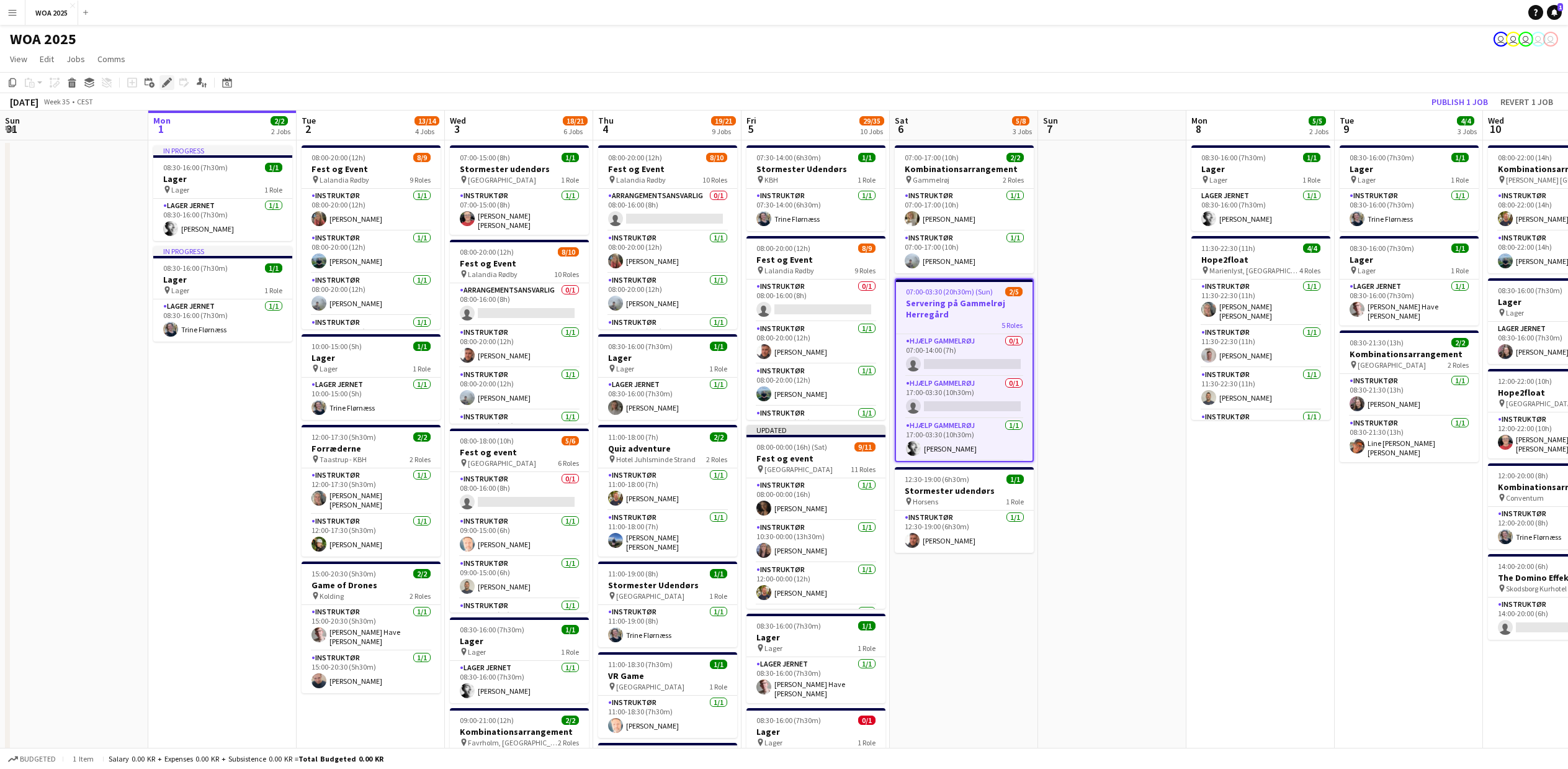
click at [163, 83] on icon "Edit" at bounding box center [167, 82] width 10 height 10
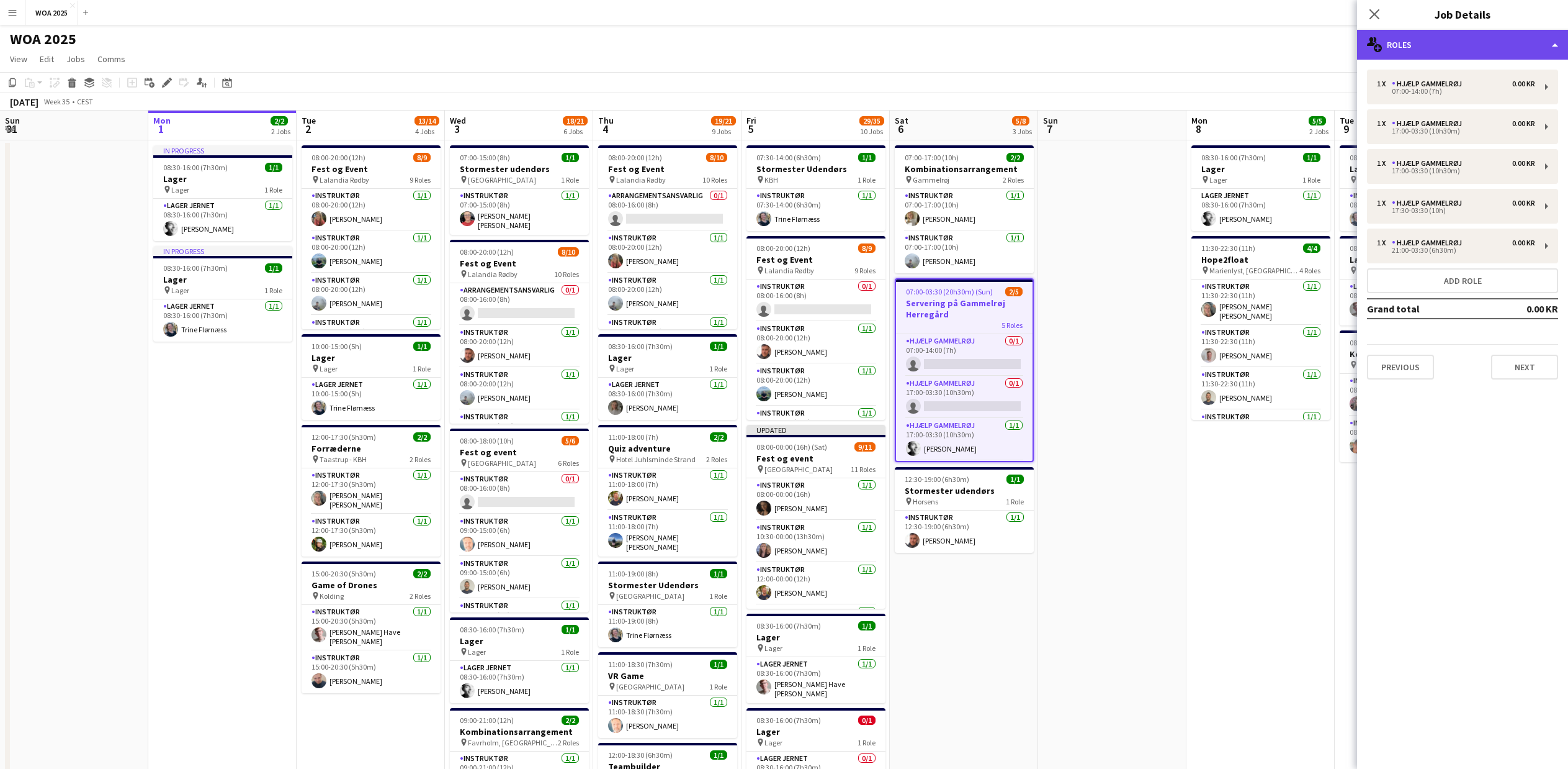
click at [1503, 47] on div "multiple-users-add Roles" at bounding box center [1463, 44] width 211 height 30
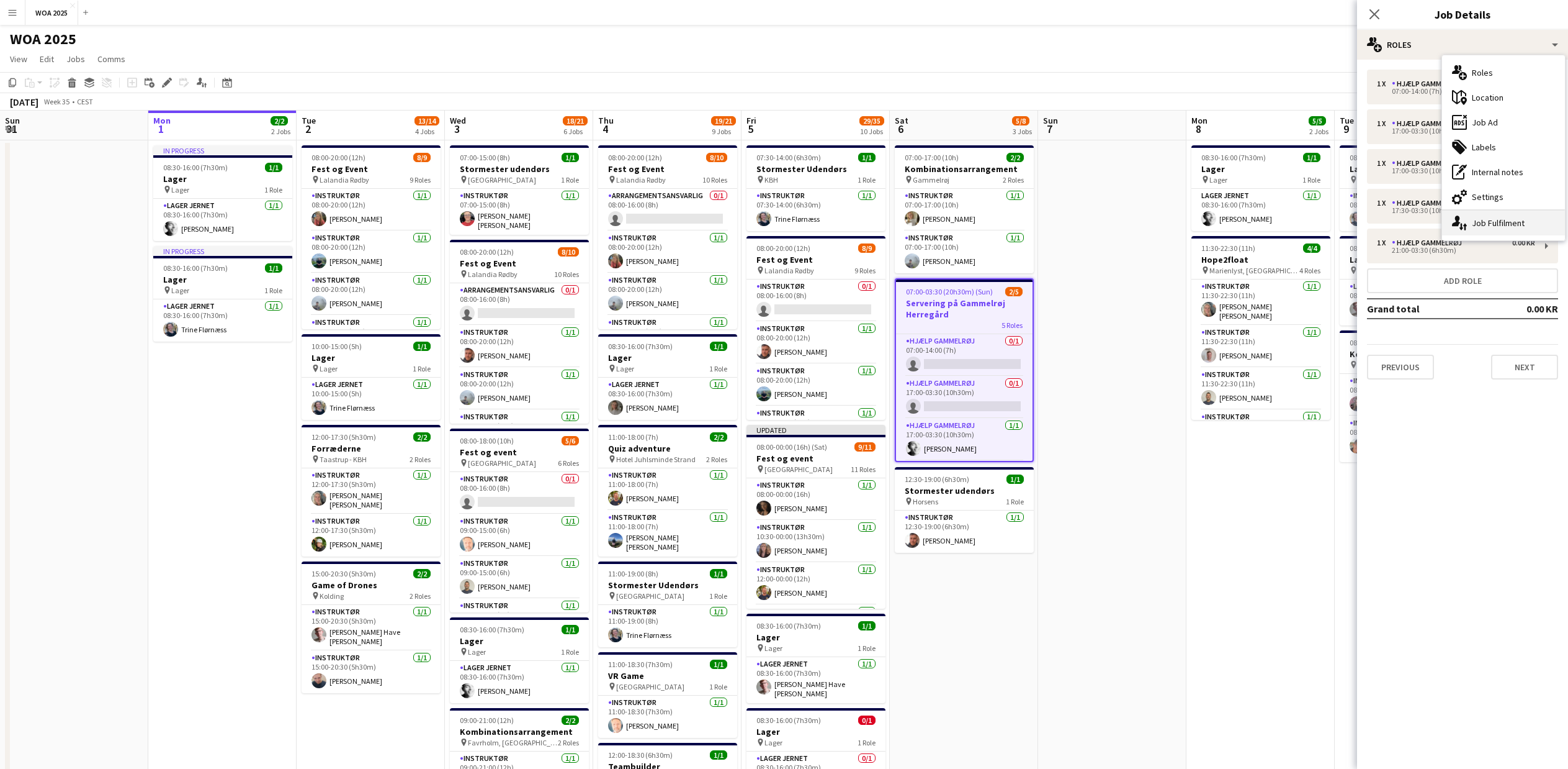
click at [1502, 222] on div "single-neutral-actions-up-down Job Fulfilment" at bounding box center [1503, 223] width 123 height 25
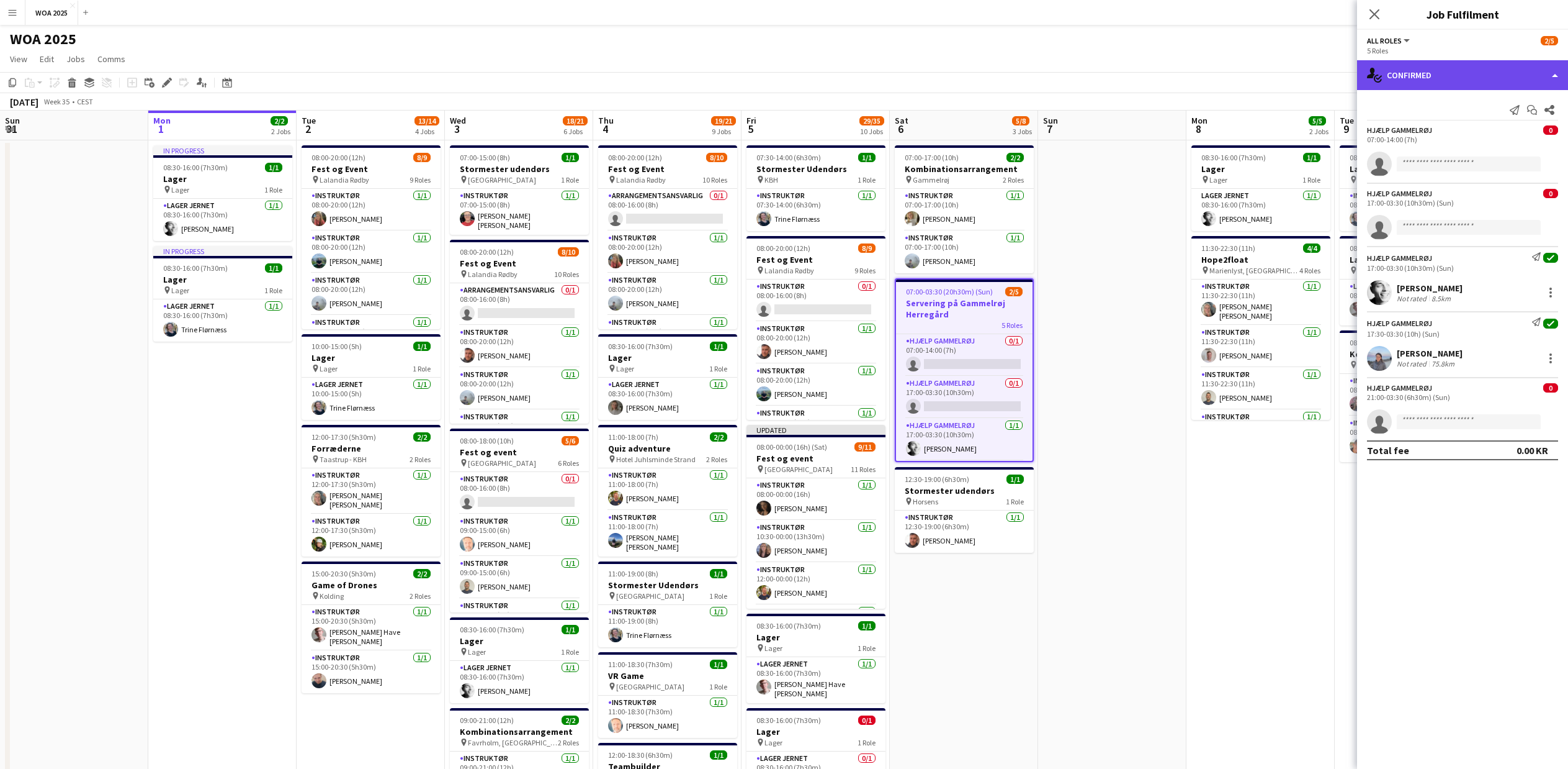
click at [1404, 77] on div "single-neutral-actions-check-2 Confirmed" at bounding box center [1463, 74] width 211 height 30
click at [1464, 126] on icon "pen-write" at bounding box center [1459, 129] width 15 height 15
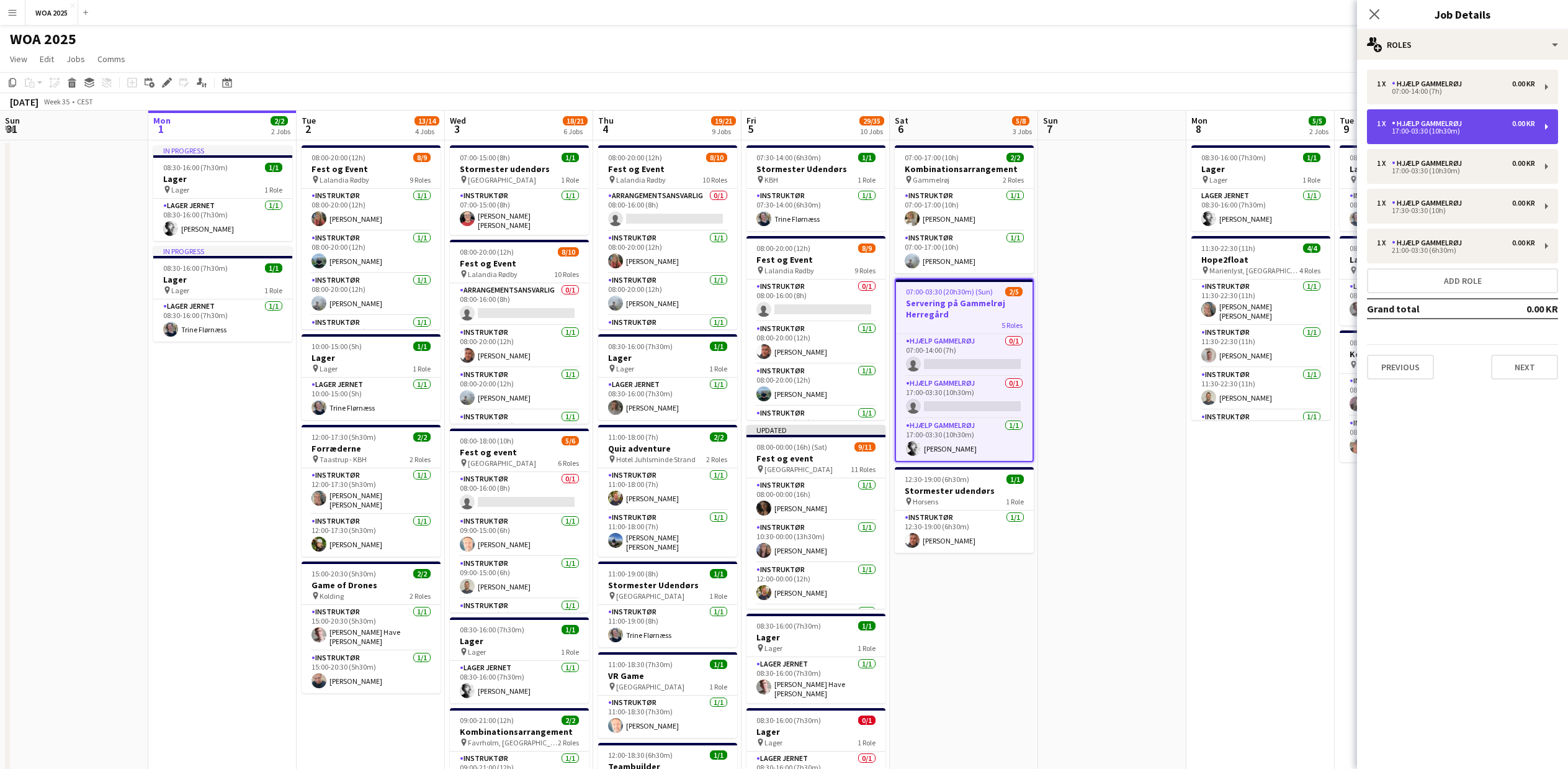
click at [1455, 126] on div "Hjælp Gammelrøj" at bounding box center [1430, 123] width 75 height 9
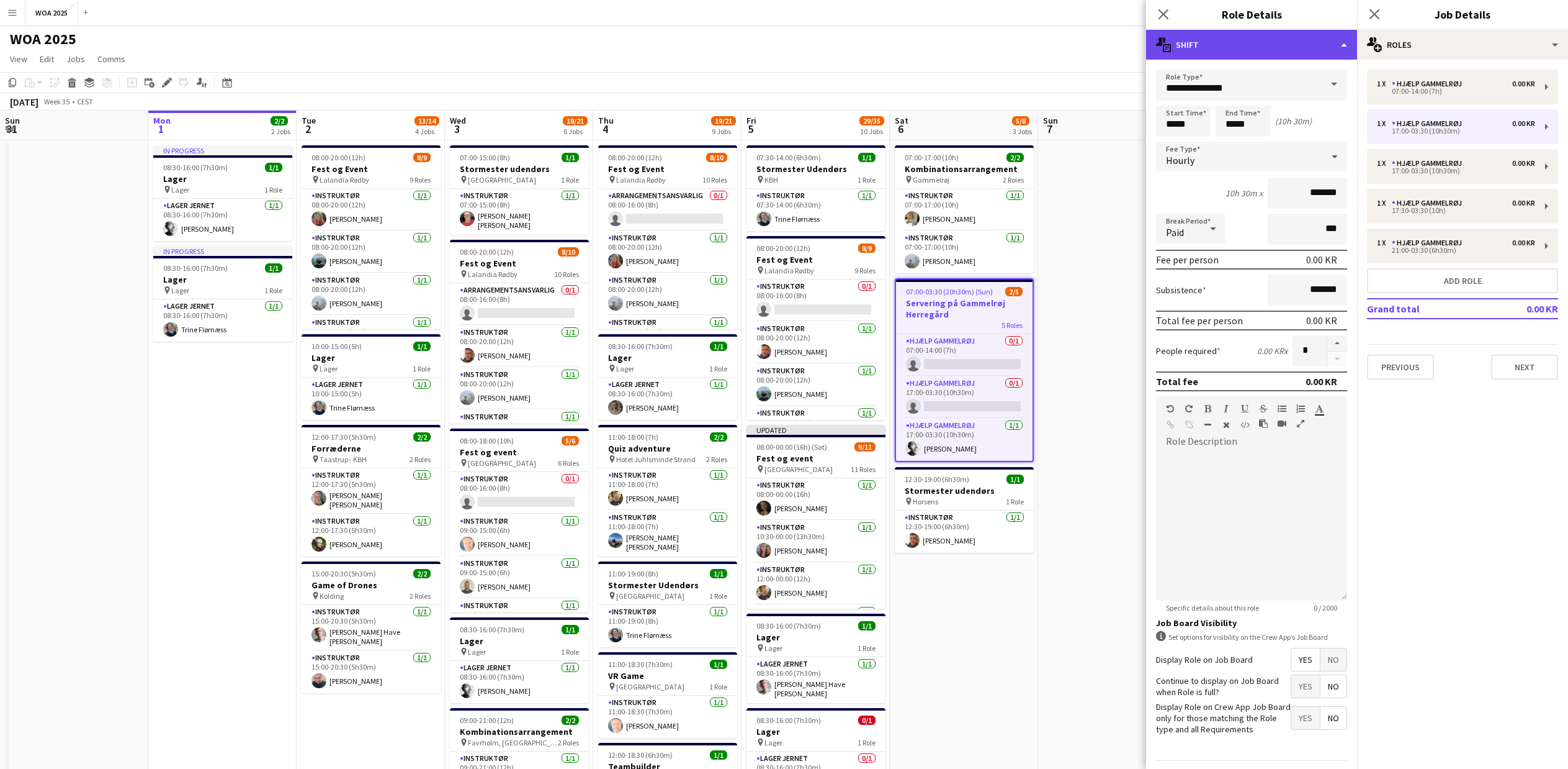
click at [1347, 42] on div "multiple-actions-text Shift" at bounding box center [1252, 44] width 211 height 30
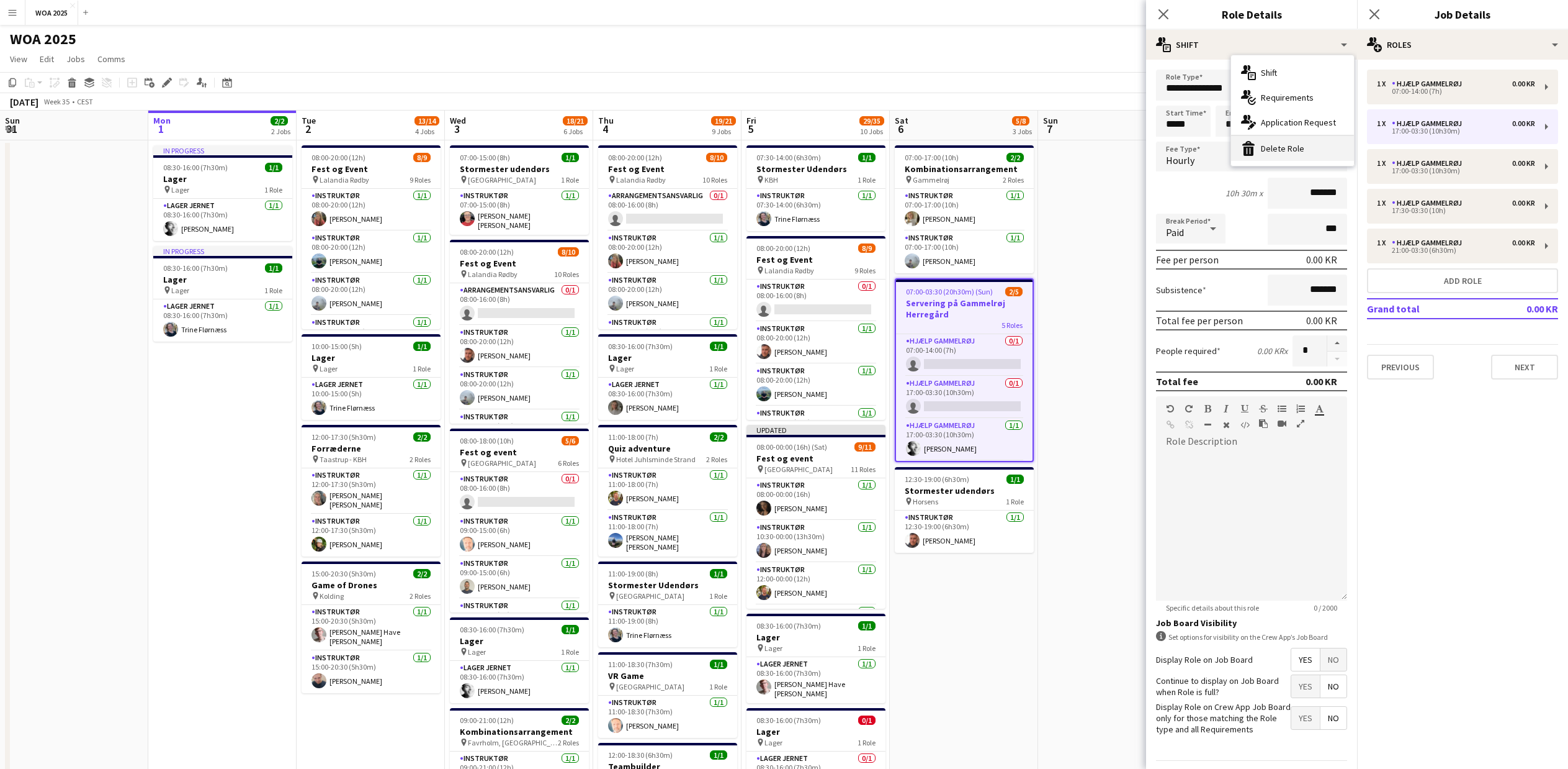
click at [1299, 144] on div "bin-2 Delete Role" at bounding box center [1292, 149] width 123 height 25
